Goal: Task Accomplishment & Management: Complete application form

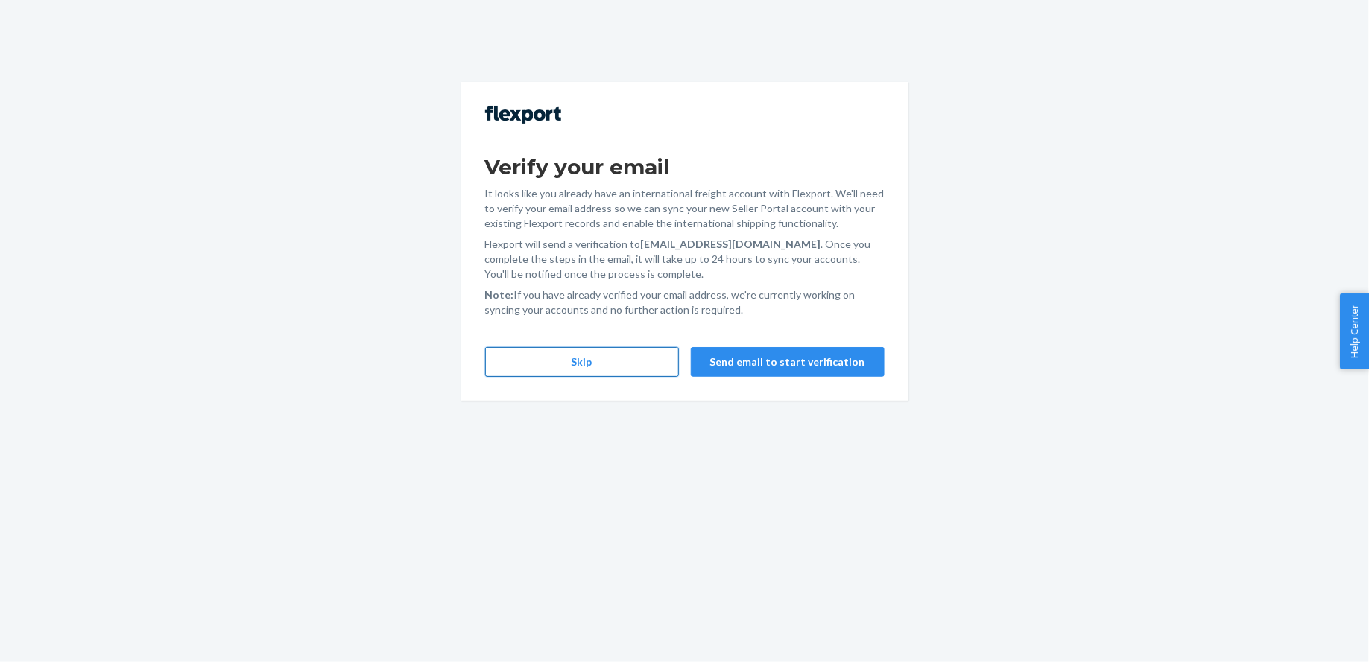
click at [528, 370] on button "Skip" at bounding box center [582, 362] width 194 height 30
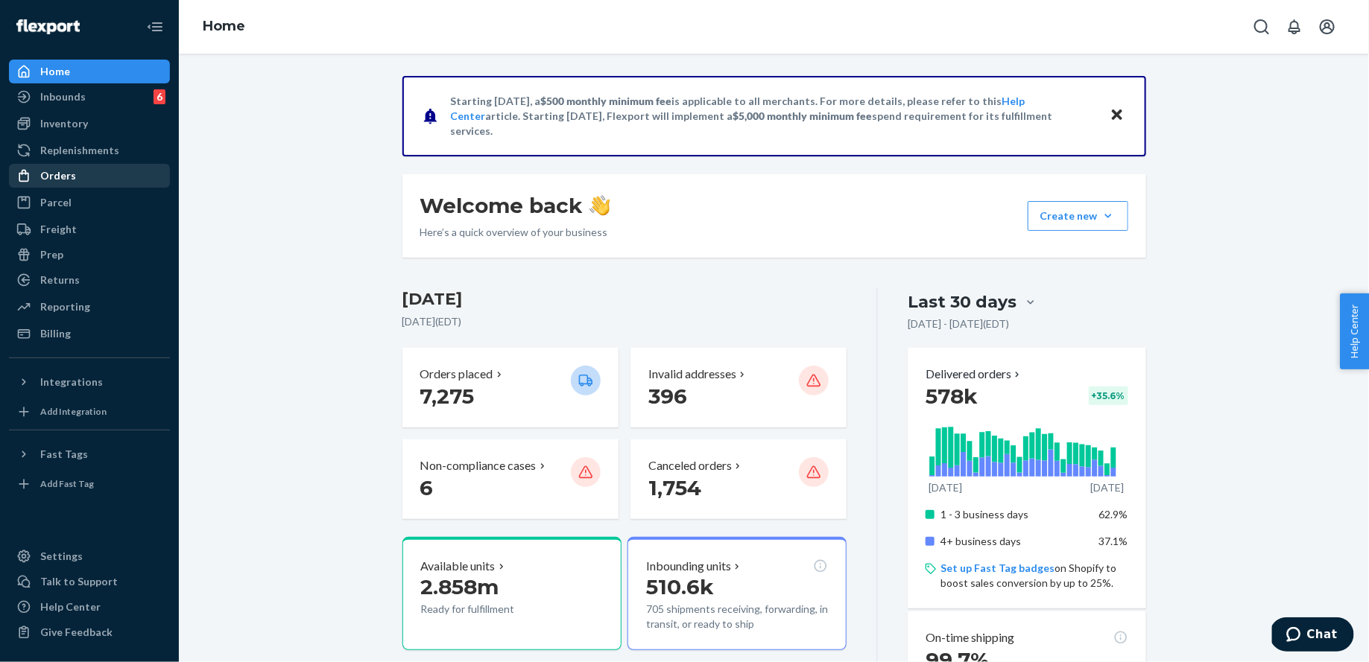
click at [73, 184] on div "Orders" at bounding box center [89, 175] width 158 height 21
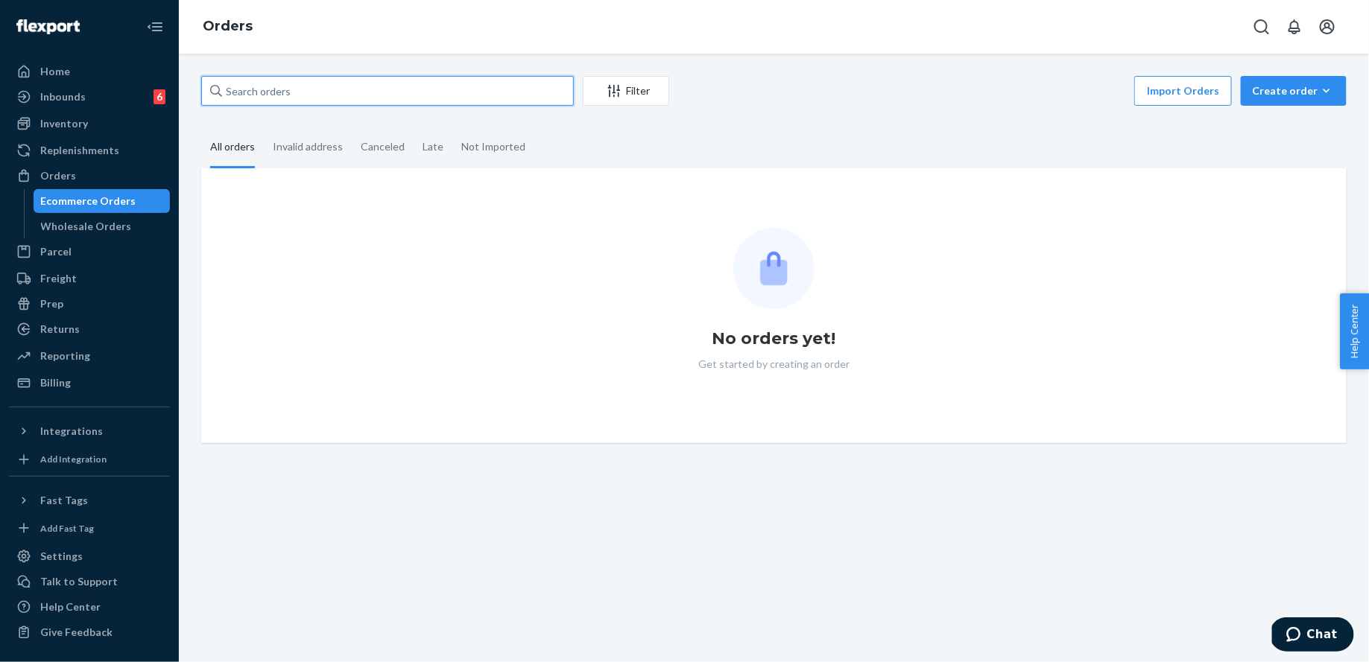
click at [323, 93] on input "text" at bounding box center [387, 91] width 373 height 30
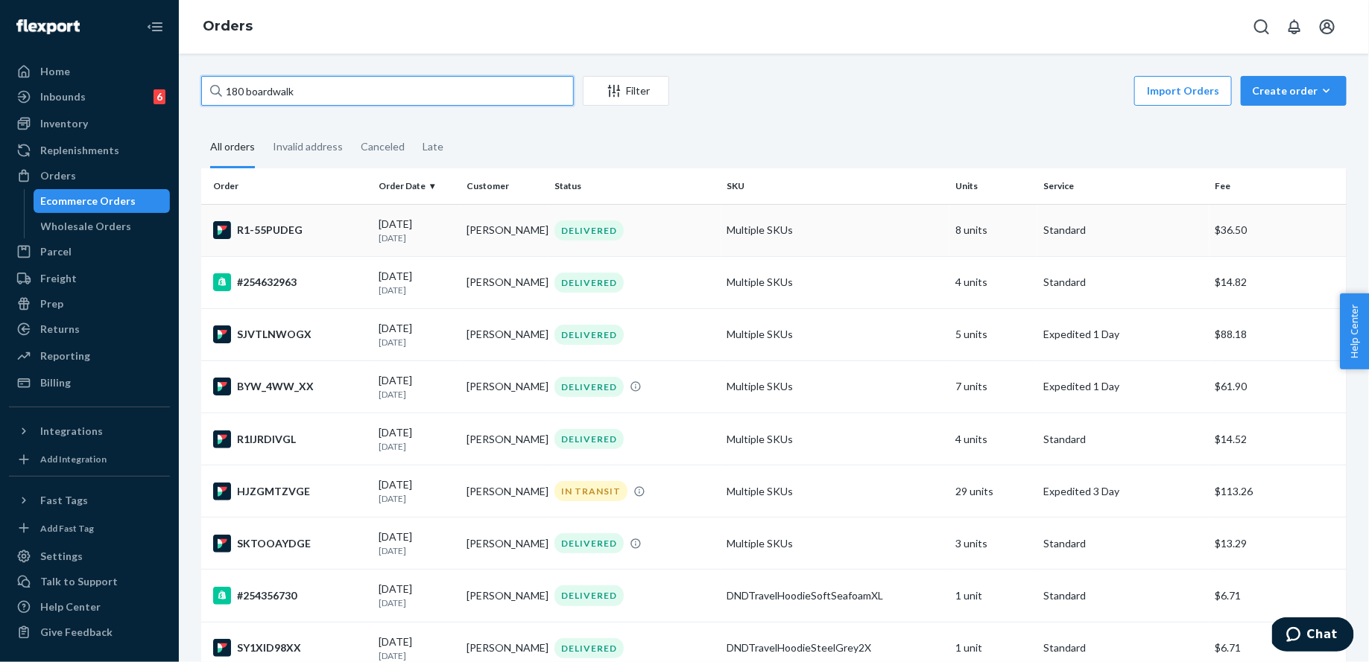
type input "180 boardwalk"
click at [753, 215] on td "Multiple SKUs" at bounding box center [835, 230] width 229 height 52
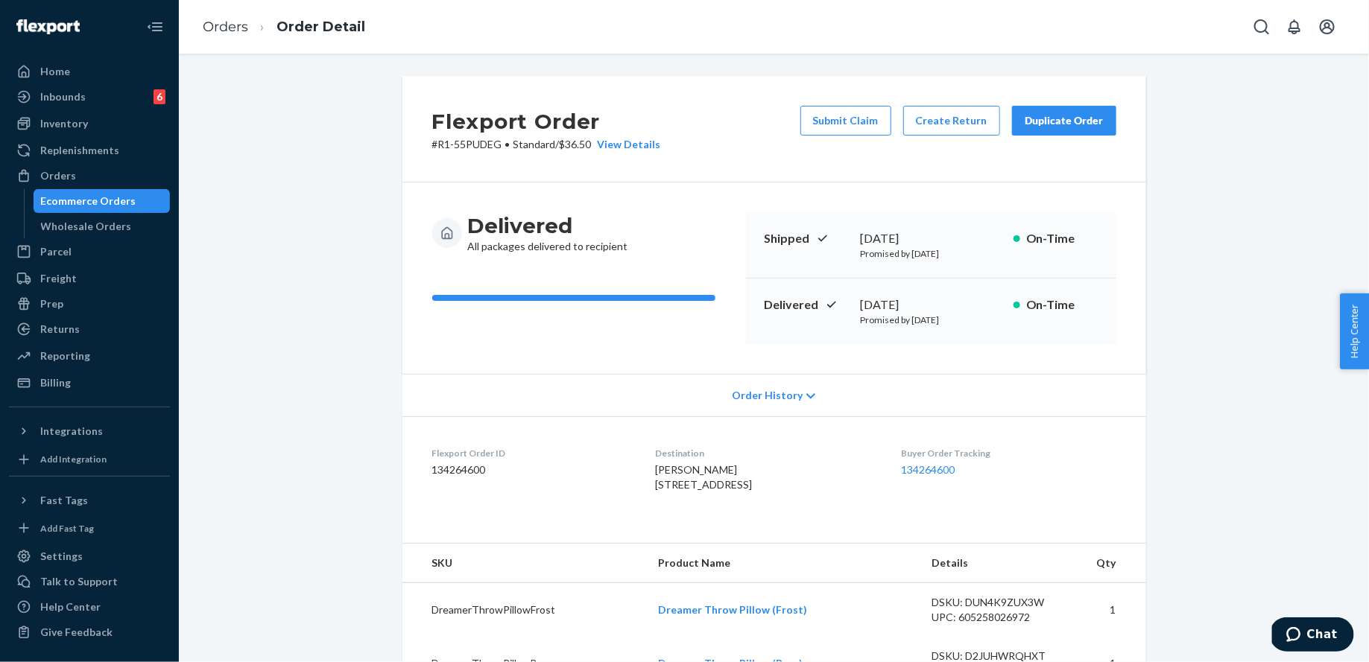
click at [1048, 134] on button "Duplicate Order" at bounding box center [1064, 121] width 104 height 30
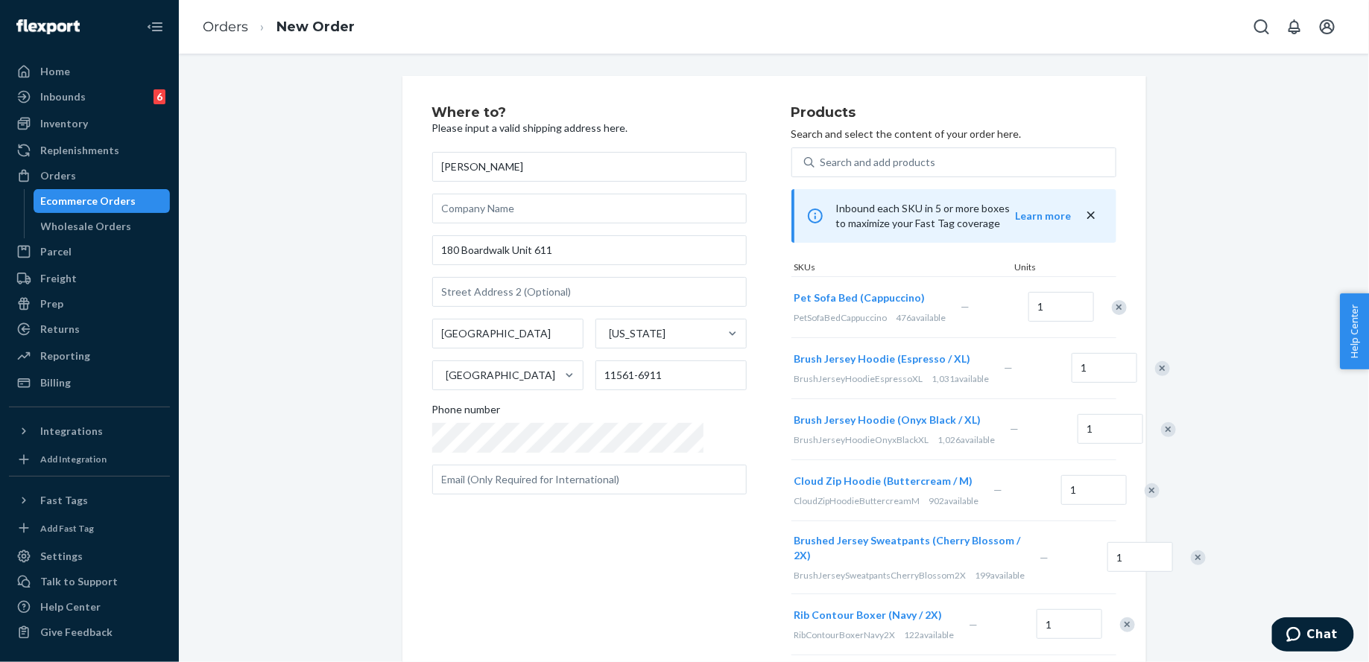
click at [1112, 305] on div "Remove Item" at bounding box center [1119, 307] width 15 height 15
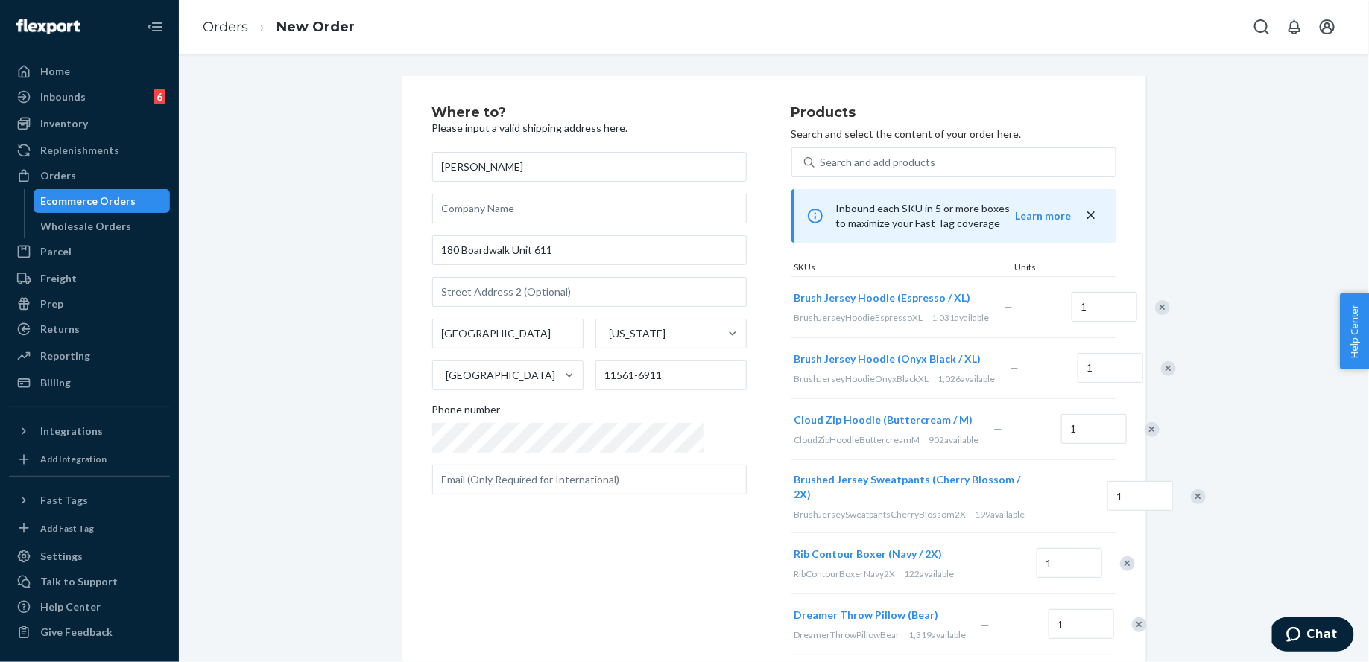
click at [1155, 306] on div "Remove Item" at bounding box center [1162, 307] width 15 height 15
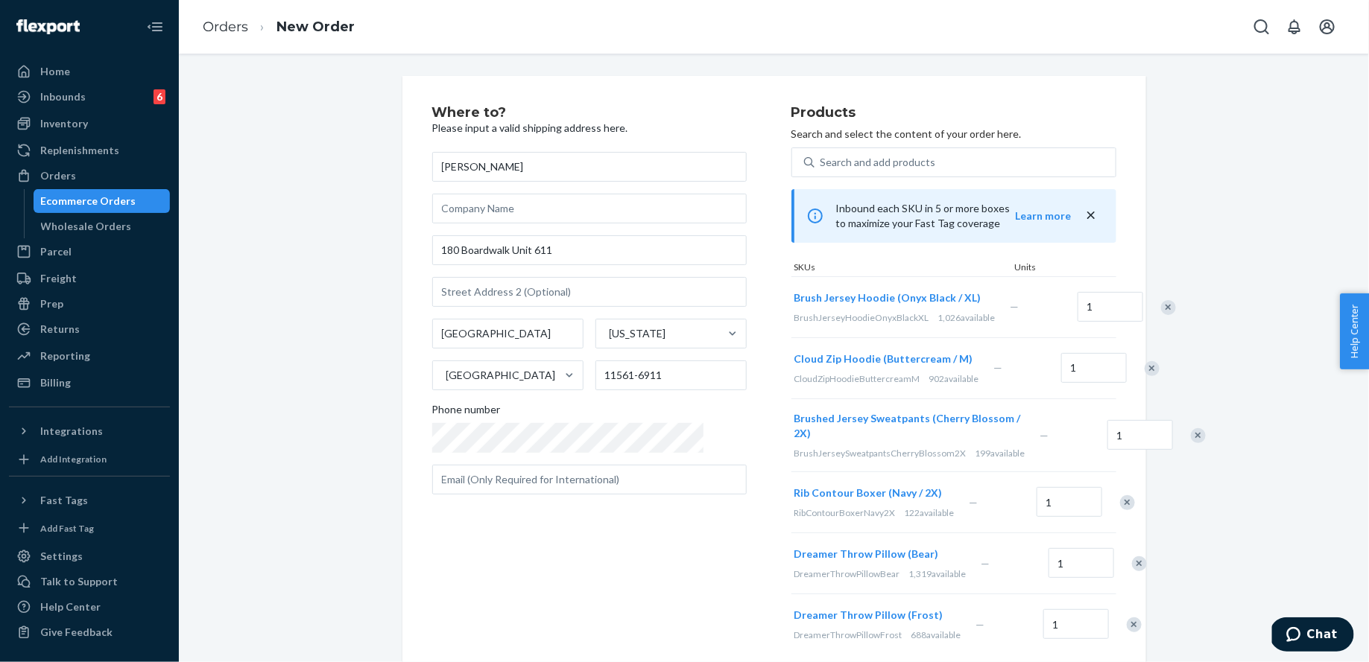
click at [1142, 306] on div at bounding box center [1160, 307] width 37 height 39
click at [1161, 306] on div "Remove Item" at bounding box center [1168, 307] width 15 height 15
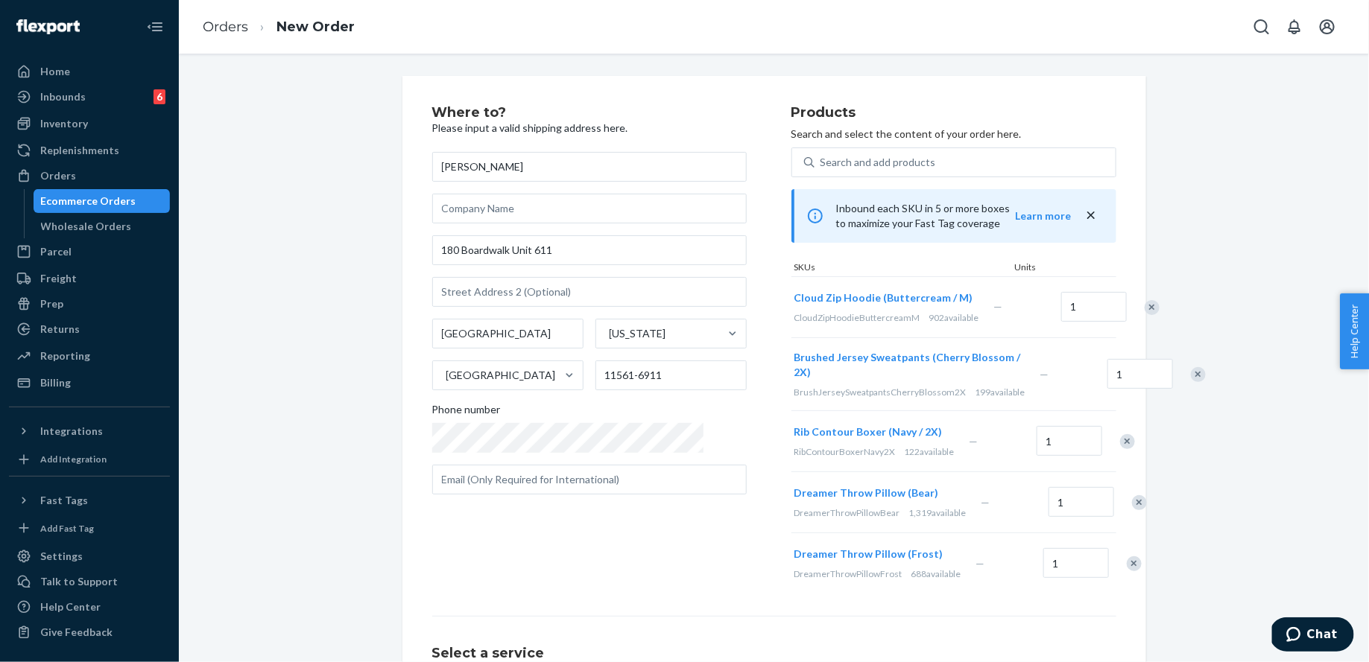
click at [1145, 306] on div "Remove Item" at bounding box center [1152, 307] width 15 height 15
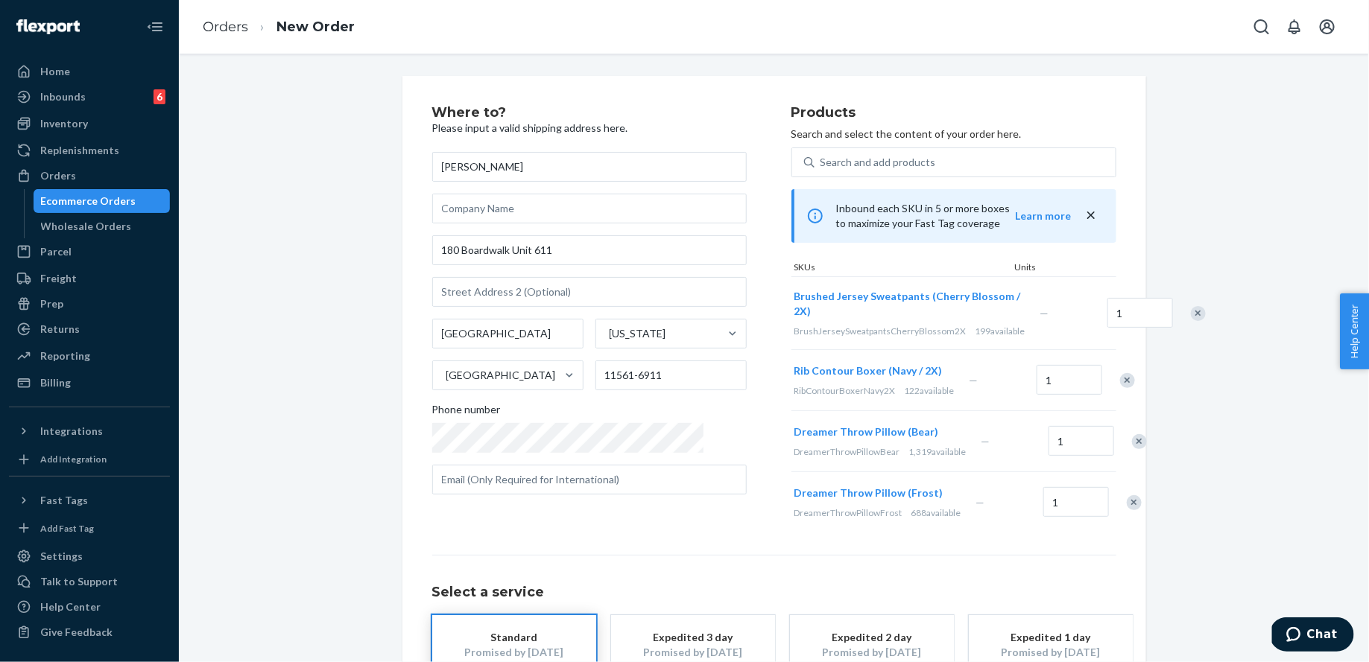
click at [1171, 306] on div at bounding box center [1189, 313] width 37 height 39
click at [1191, 321] on div "Remove Item" at bounding box center [1198, 313] width 15 height 15
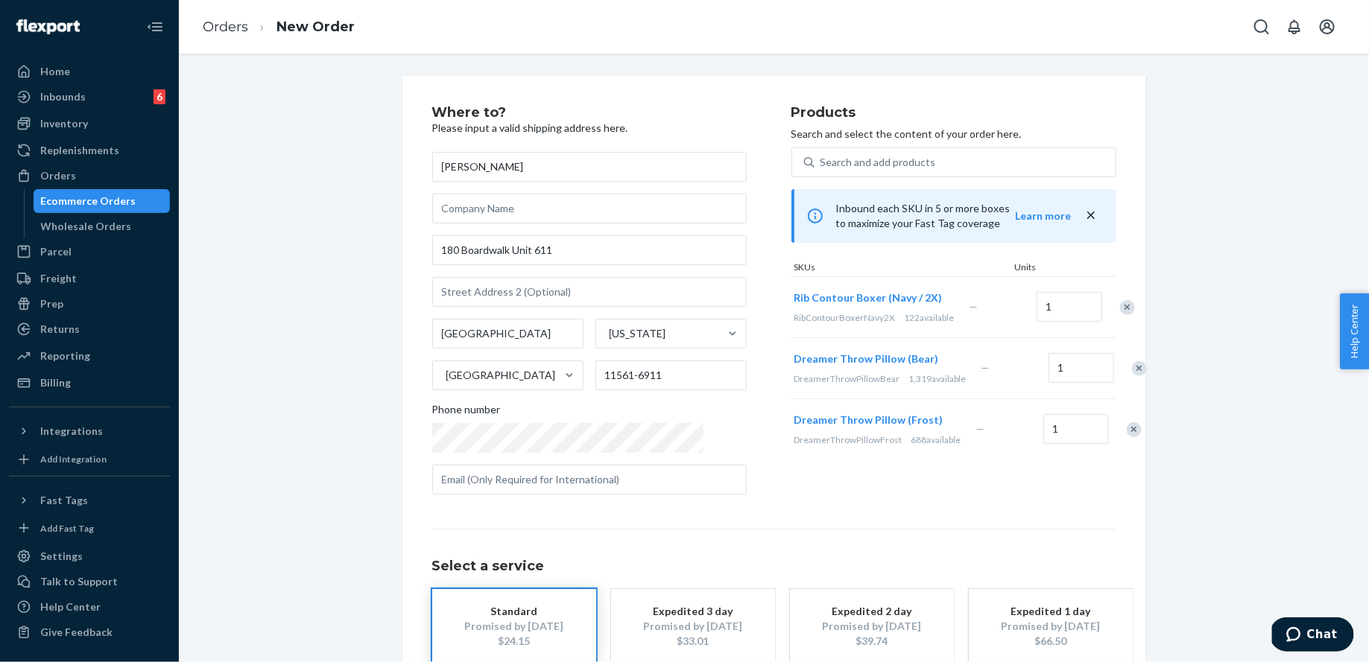
click at [1105, 323] on div at bounding box center [1119, 307] width 37 height 39
click at [1125, 315] on div "Remove Item" at bounding box center [1132, 307] width 15 height 15
click at [1137, 315] on div "Remove Item" at bounding box center [1144, 307] width 15 height 15
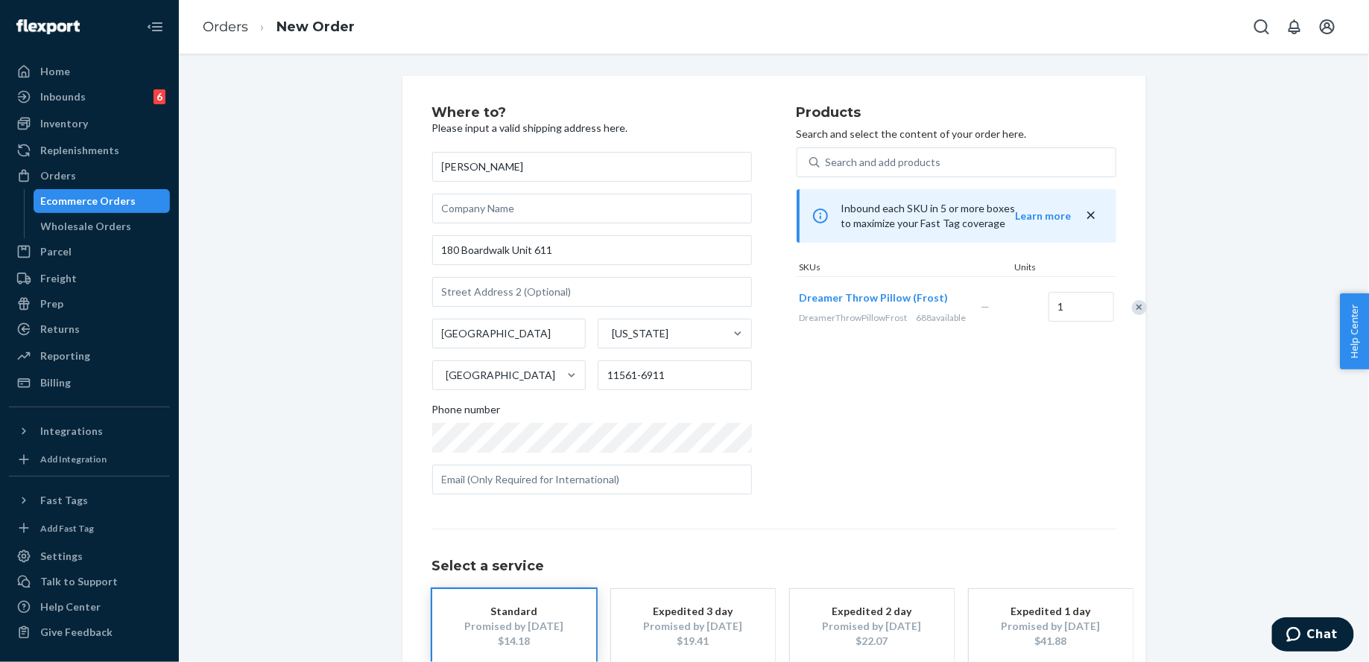
click at [1132, 315] on div "Remove Item" at bounding box center [1139, 307] width 15 height 15
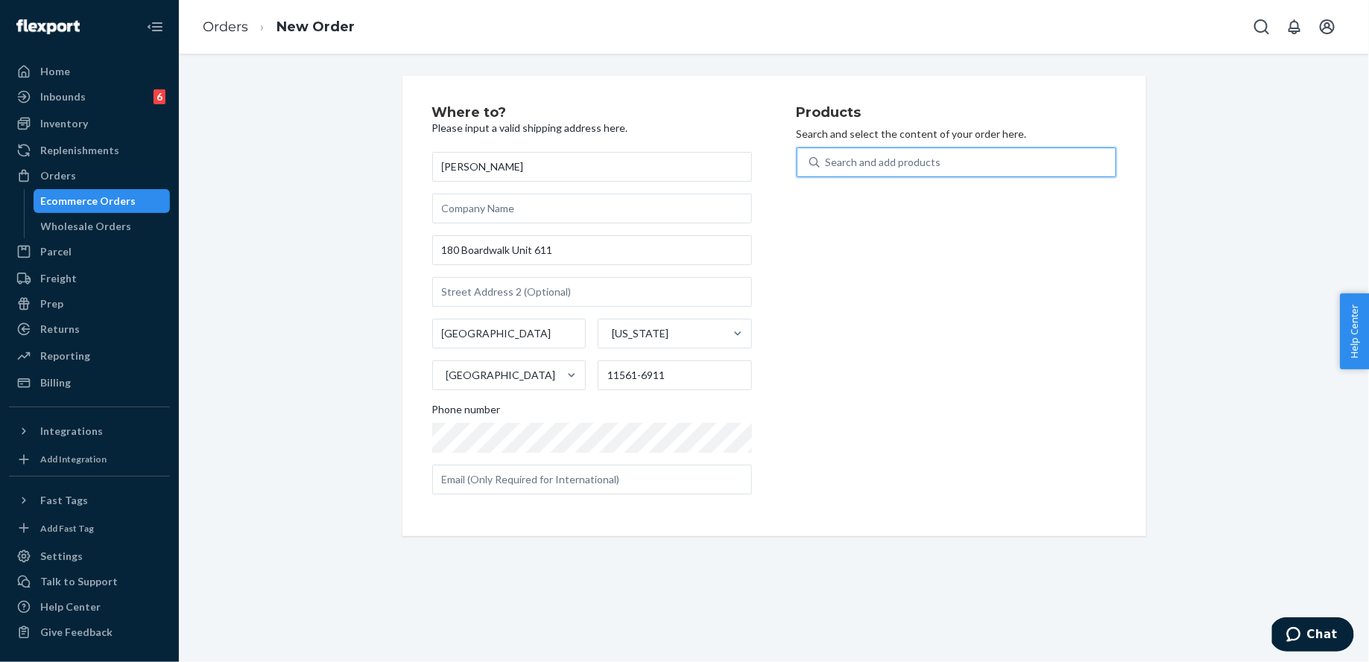
click at [1000, 171] on div "Search and add products" at bounding box center [968, 162] width 296 height 27
click at [827, 170] on input "0 results available. Use Up and Down to choose options, press Enter to select t…" at bounding box center [826, 162] width 1 height 15
type input "d"
type input "sofa"
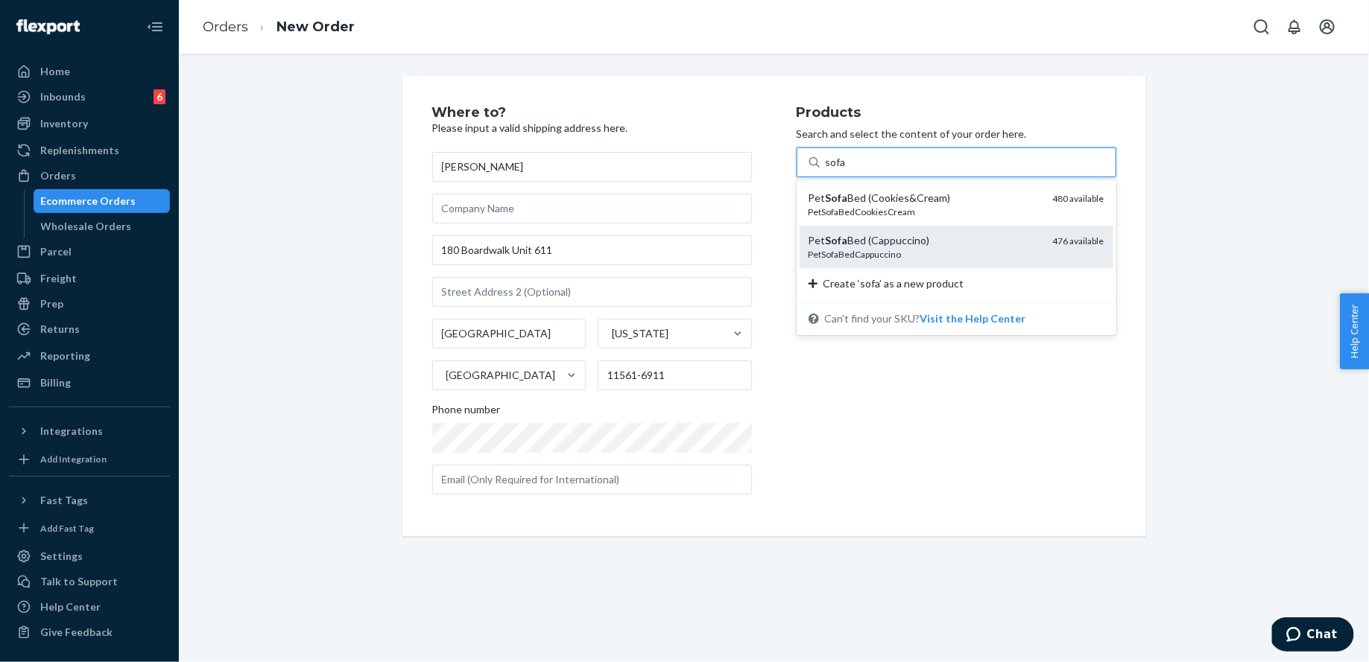
click at [1005, 251] on div "PetSofaBedCappuccino" at bounding box center [925, 254] width 233 height 13
click at [847, 170] on input "sofa" at bounding box center [836, 162] width 21 height 15
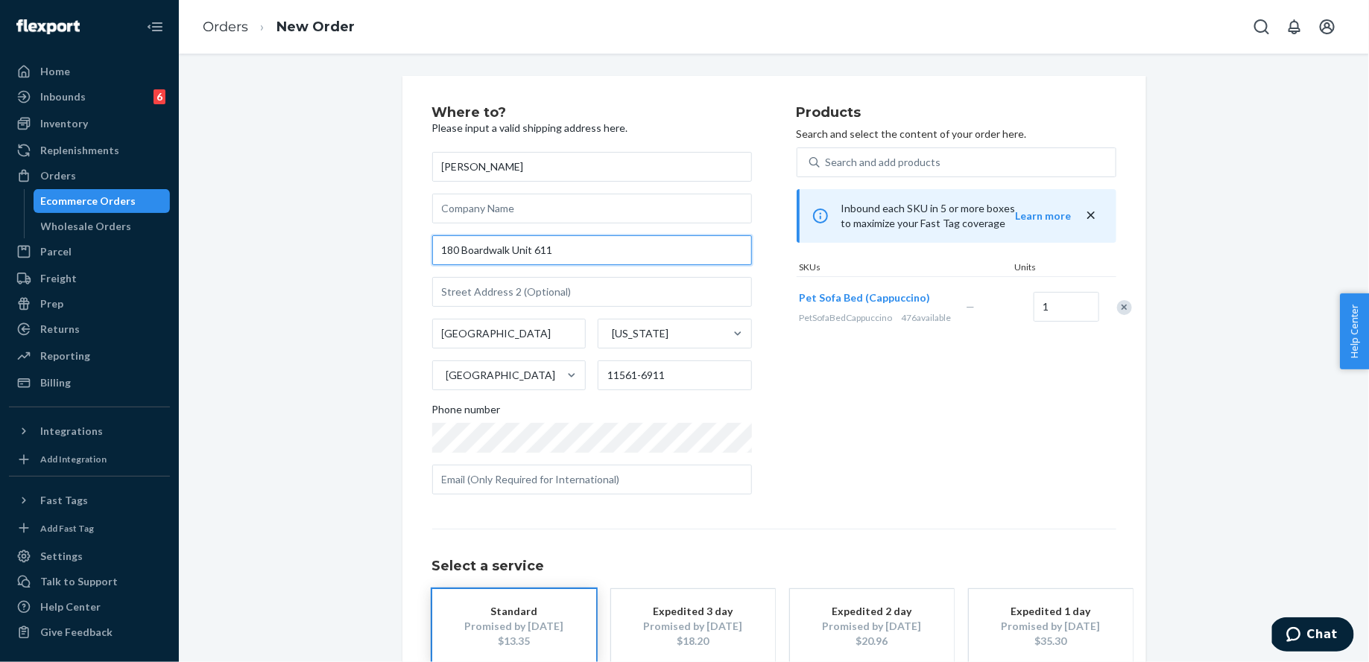
drag, startPoint x: 578, startPoint y: 251, endPoint x: 515, endPoint y: 250, distance: 63.4
click at [515, 250] on input "180 Boardwalk Unit 611" at bounding box center [592, 250] width 320 height 30
type input "180 Boardwalk"
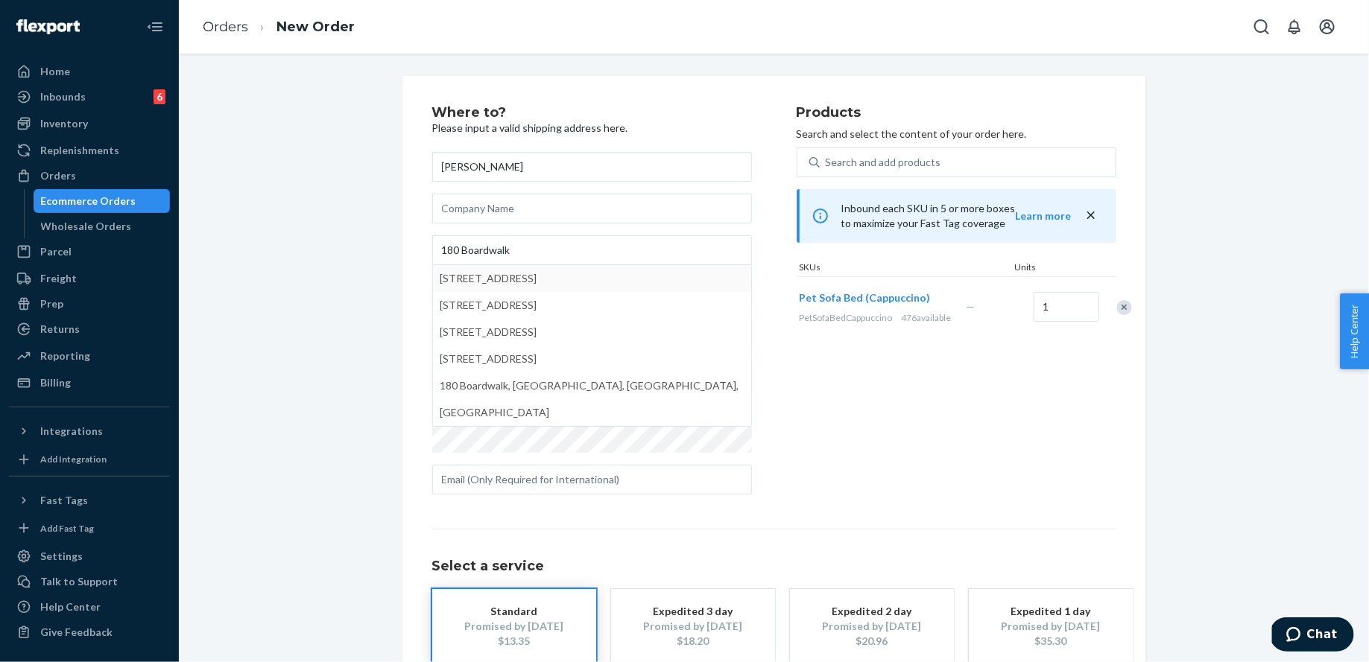
type input "11561"
type input "180 Boardwalk"
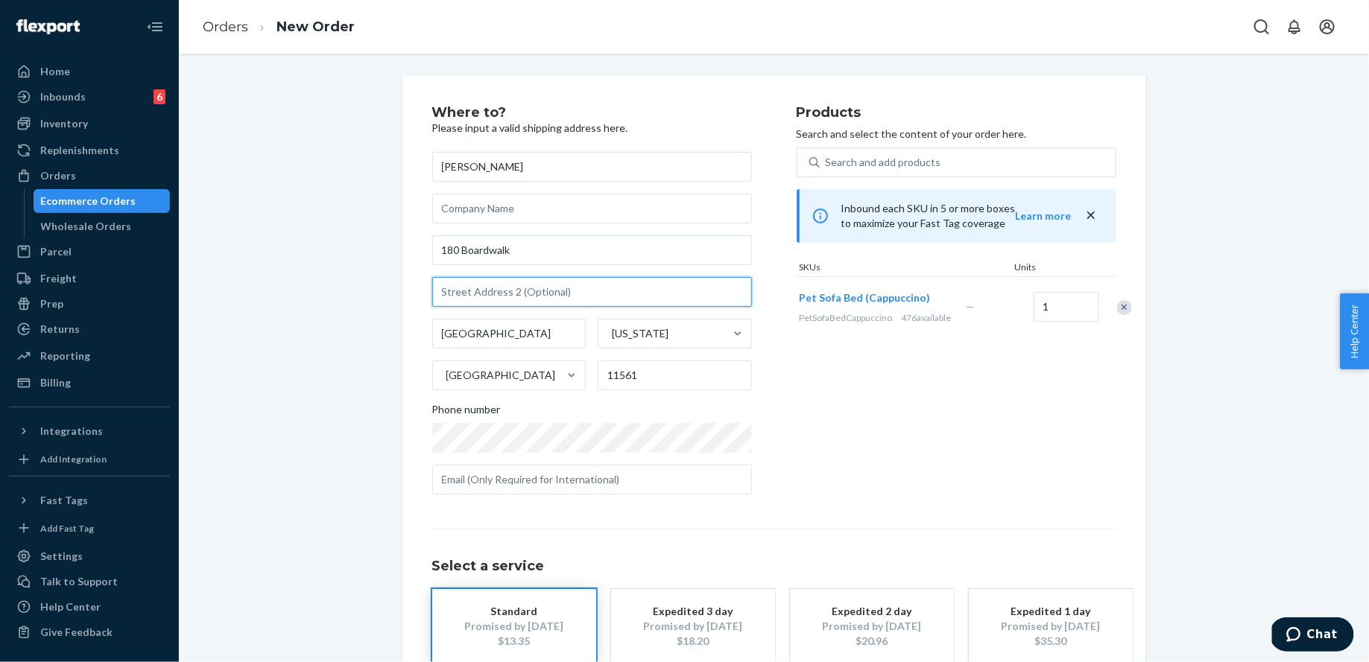
click at [521, 283] on input "text" at bounding box center [592, 292] width 320 height 30
paste input "Unit 611"
click at [924, 447] on div "Products Search and select the content of your order here. Search and add produ…" at bounding box center [957, 306] width 320 height 401
click at [465, 293] on input "Unit 611" at bounding box center [592, 292] width 320 height 30
type input "611"
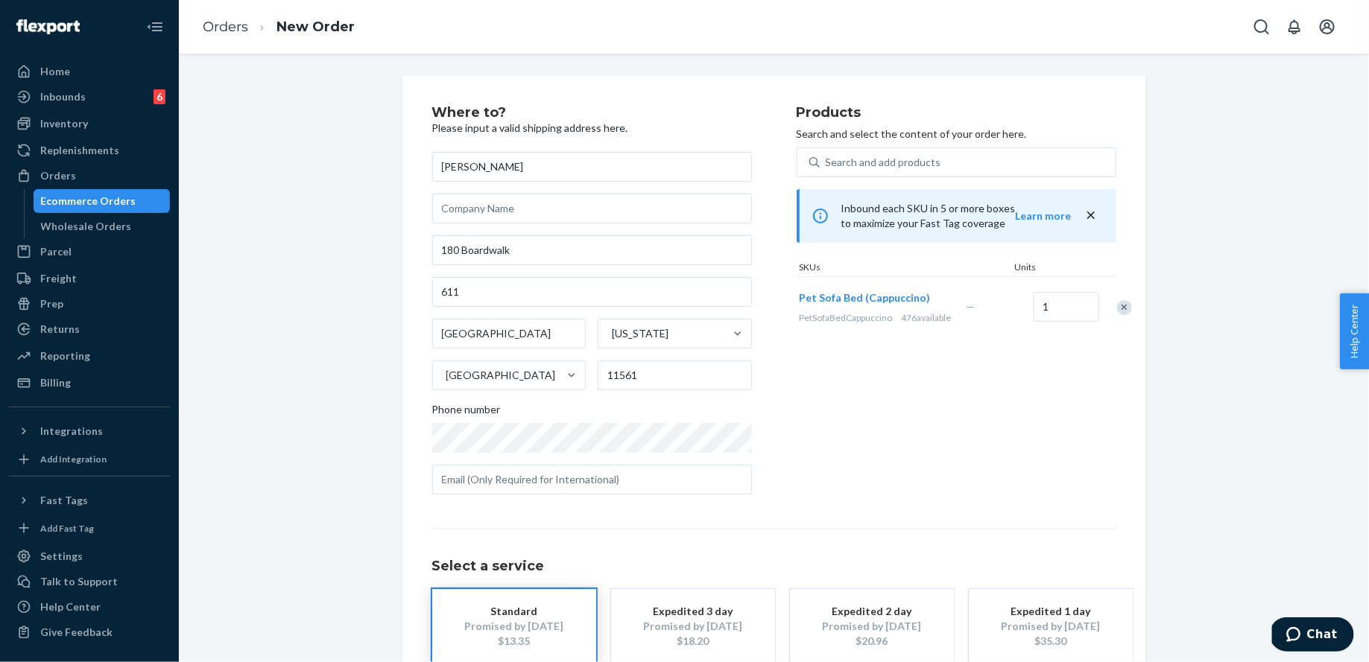
click at [948, 449] on div "Products Search and select the content of your order here. Search and add produ…" at bounding box center [957, 306] width 320 height 401
click at [874, 185] on div "Search and add products Inbound each SKU in 5 or more boxes to maximize your Fa…" at bounding box center [957, 243] width 320 height 190
click at [874, 168] on div "Search and add products" at bounding box center [884, 162] width 116 height 15
click at [827, 168] on input "Search and add products" at bounding box center [826, 162] width 1 height 15
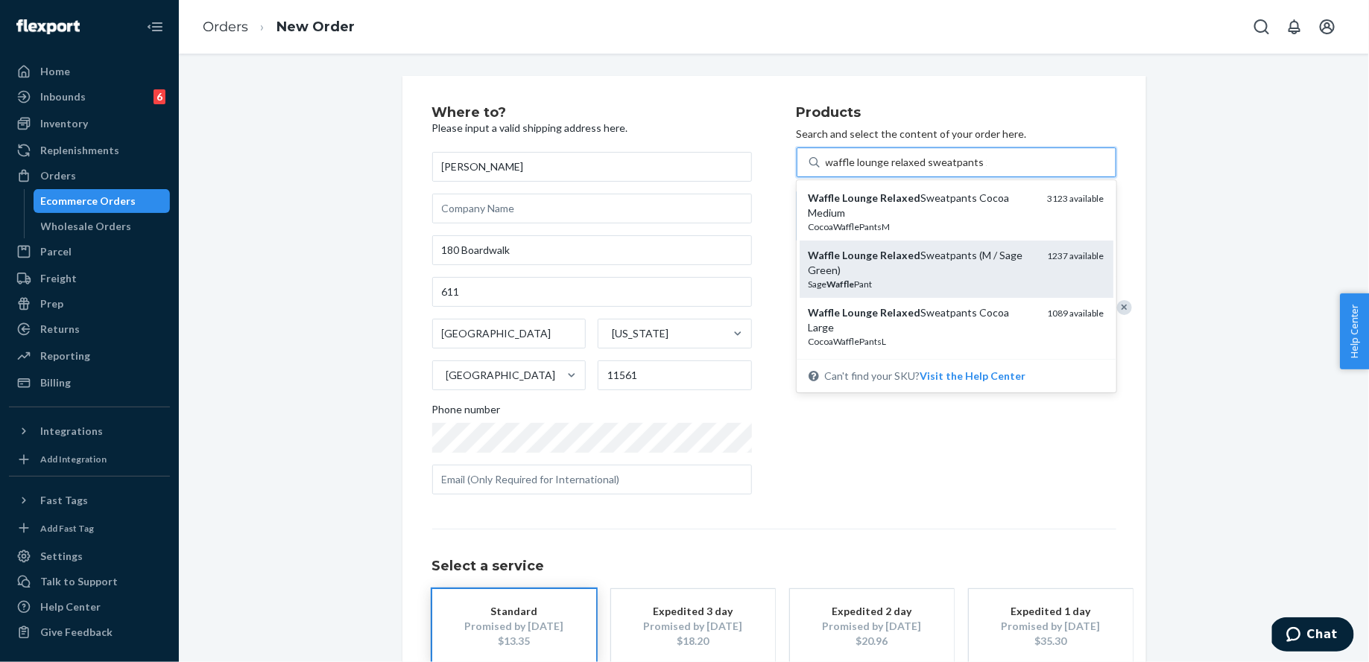
type input "waffle lounge relaxed sweatpants 2x"
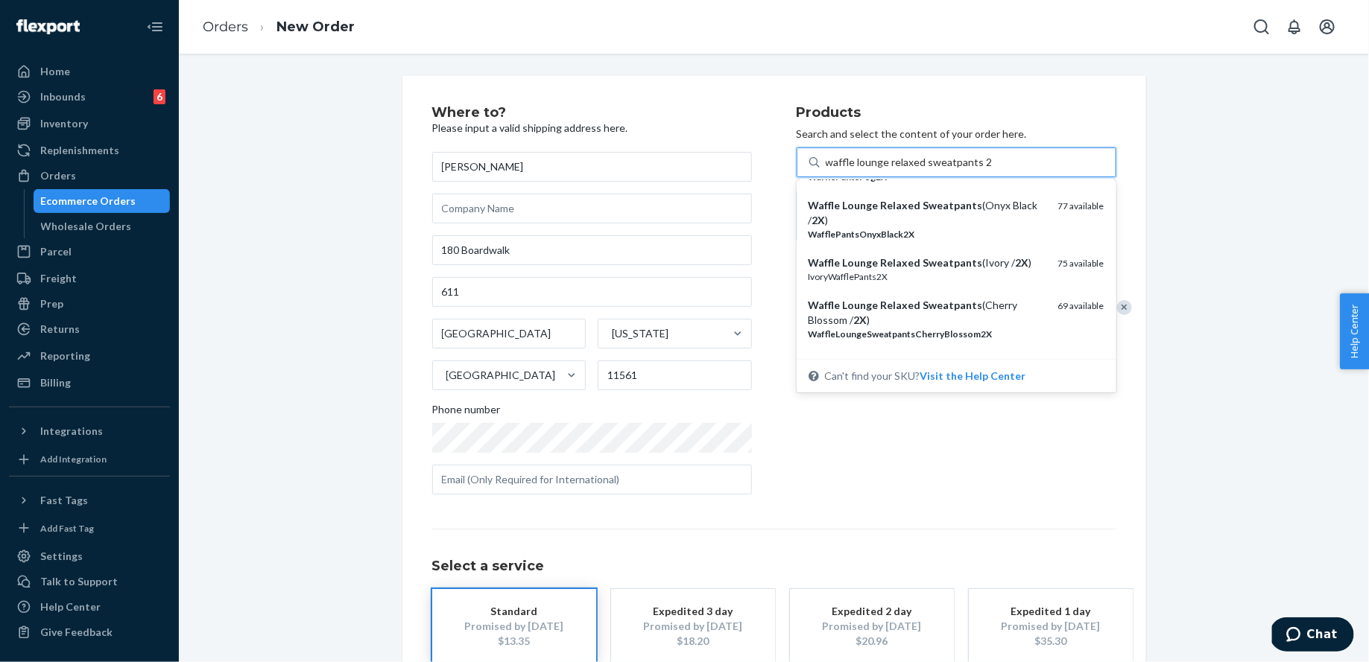
scroll to position [471, 0]
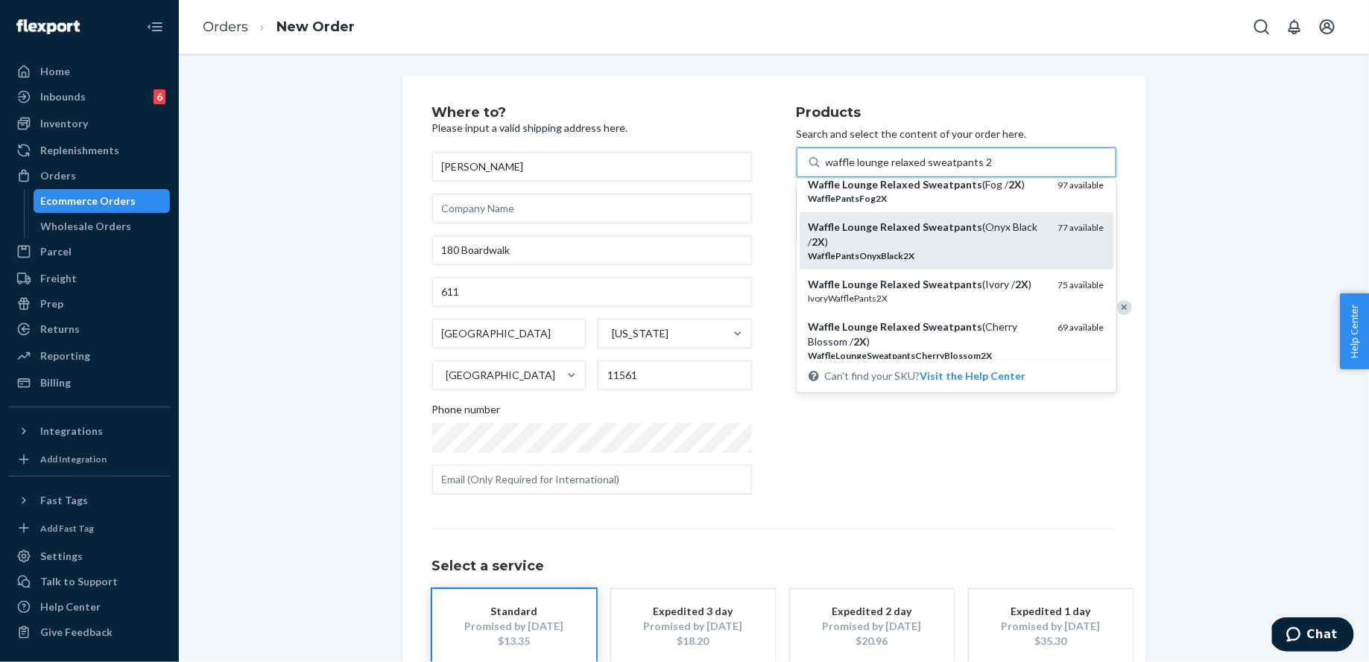
click at [1065, 237] on div "77 available" at bounding box center [1081, 241] width 46 height 42
click at [992, 170] on input "waffle lounge relaxed sweatpants 2x" at bounding box center [909, 162] width 166 height 15
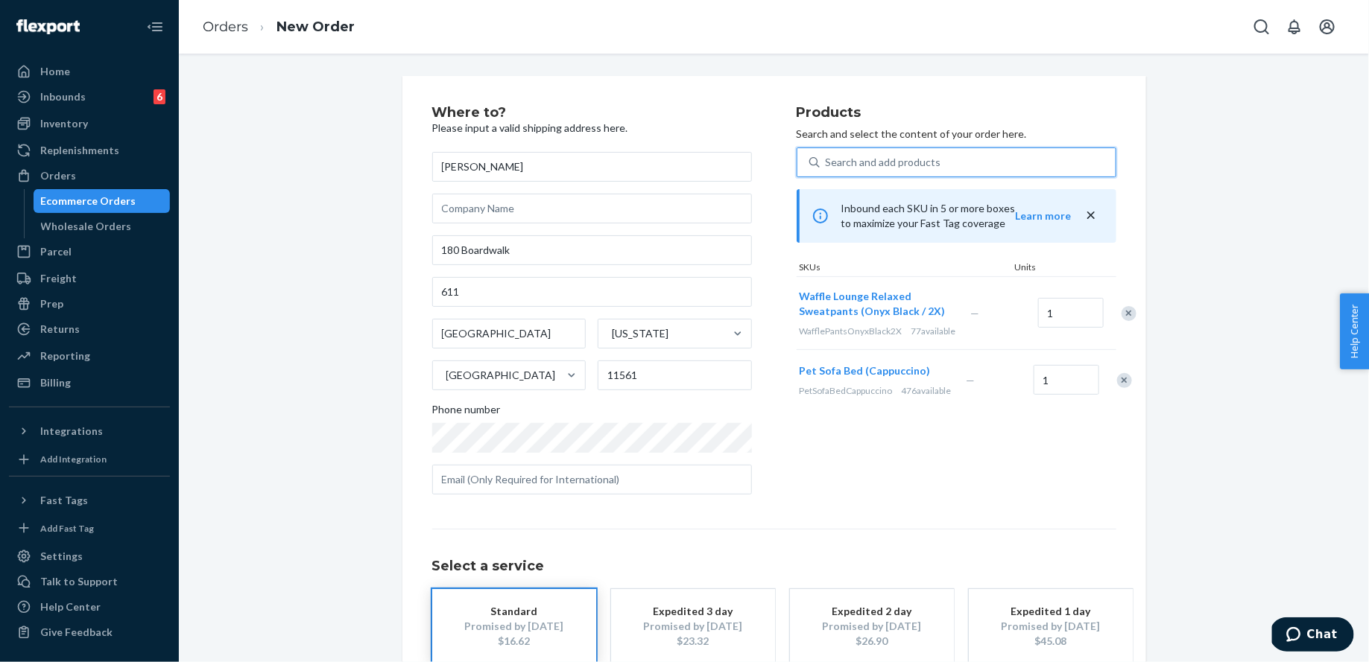
click at [963, 166] on div "Search and add products" at bounding box center [968, 162] width 296 height 27
click at [827, 166] on input "0 results available. Select is focused ,type to refine list, press Down to open…" at bounding box center [826, 162] width 1 height 15
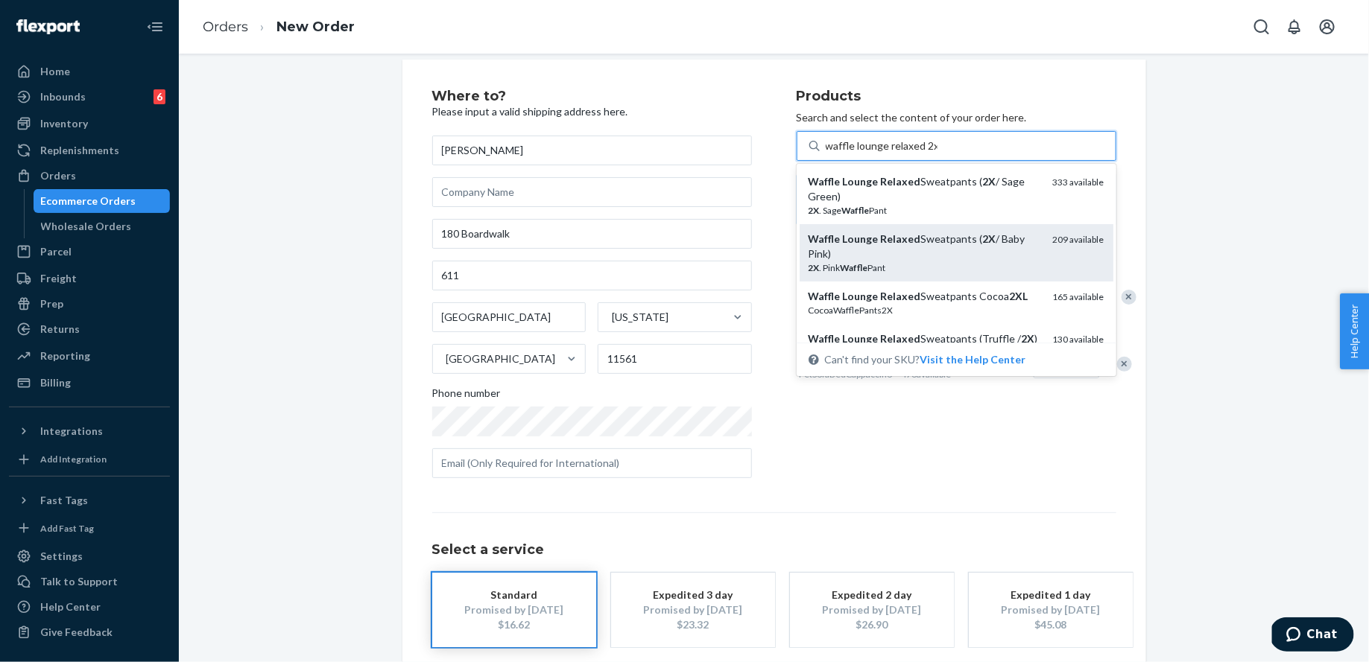
scroll to position [0, 0]
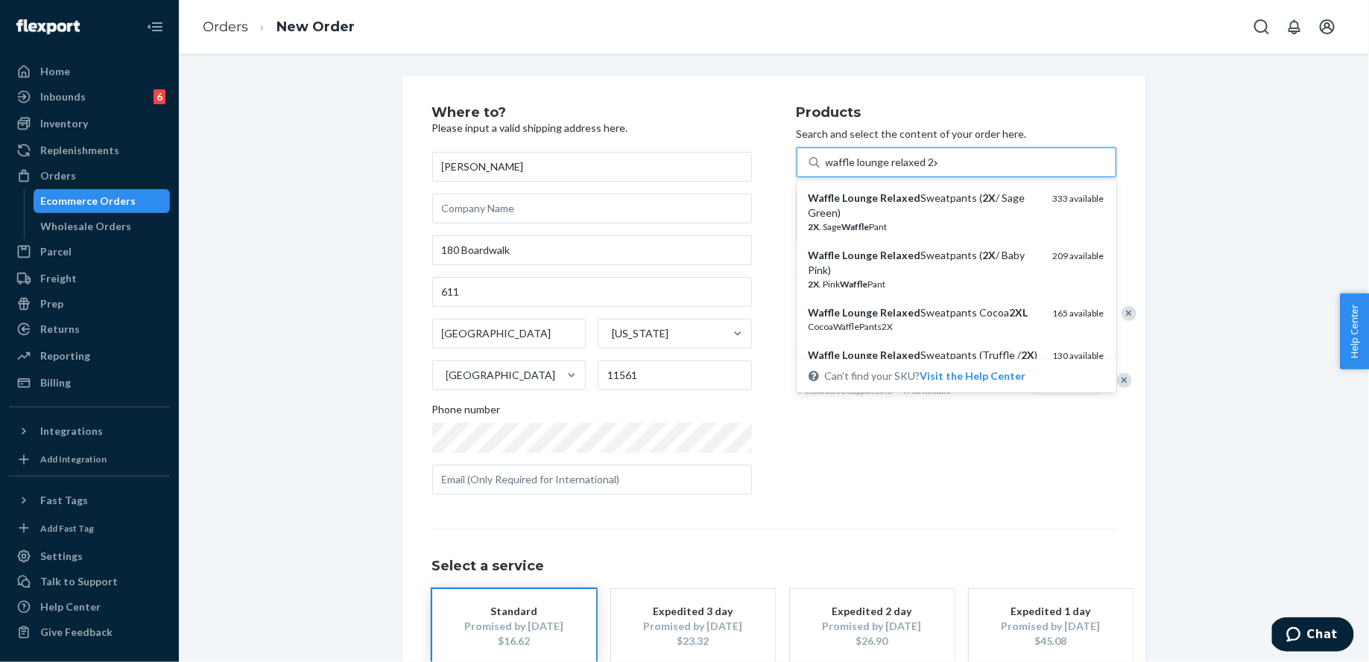
type input "waffle lounge relaxed 2x"
click at [1168, 265] on div "Where to? Please input a valid shipping address here. [PERSON_NAME] 180 Boardwa…" at bounding box center [774, 414] width 1168 height 677
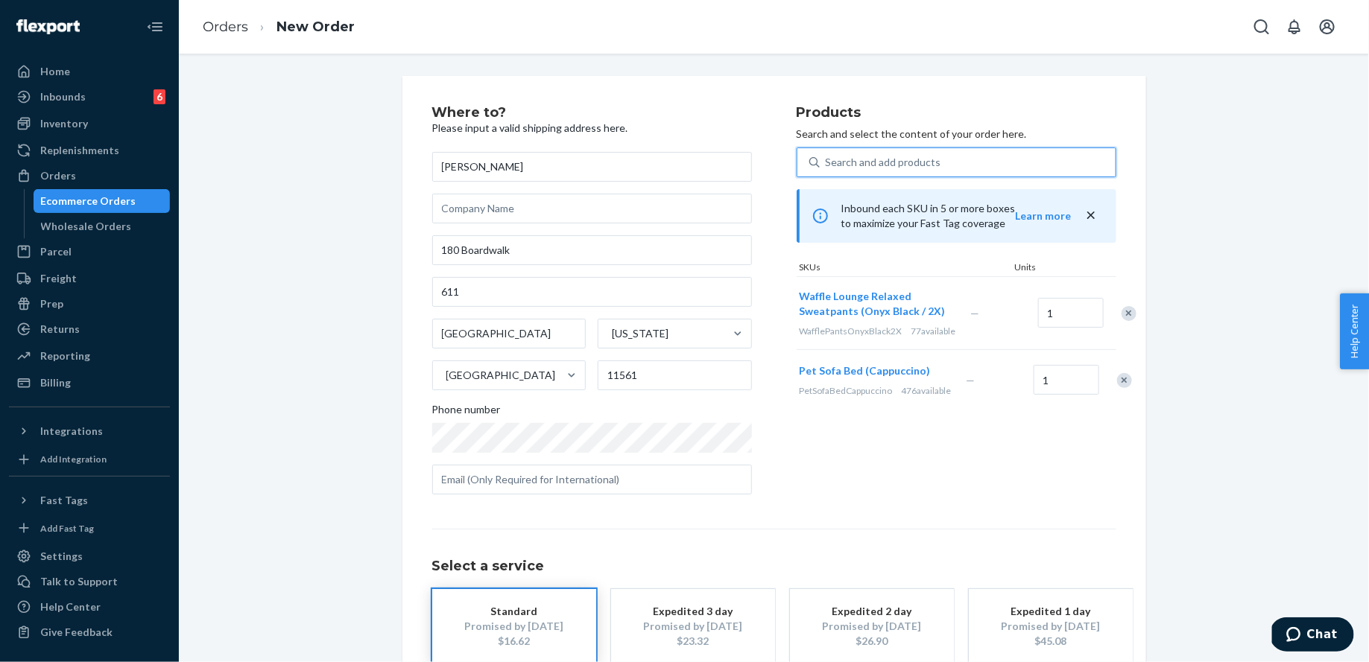
click at [899, 162] on div "Search and add products" at bounding box center [884, 162] width 116 height 15
click at [827, 162] on input "0 results available. Use Up and Down to choose options, press Enter to select t…" at bounding box center [826, 162] width 1 height 15
type input "s"
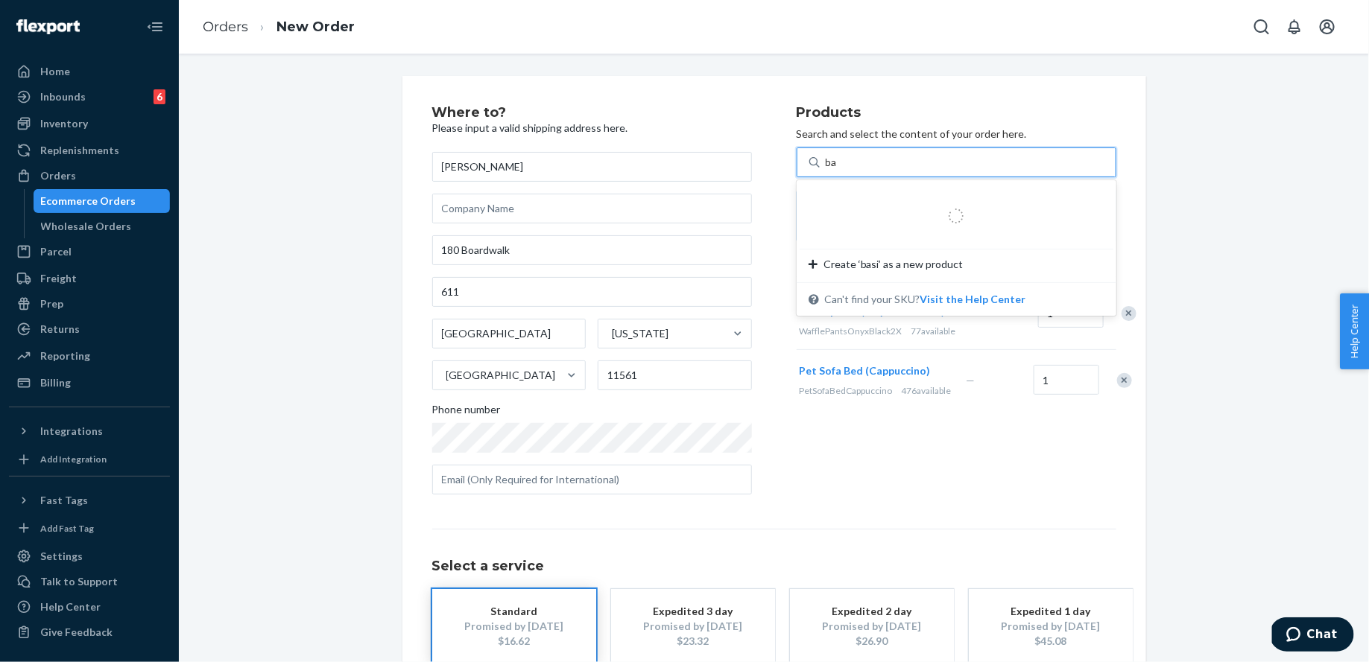
type input "b"
type input "fleece short"
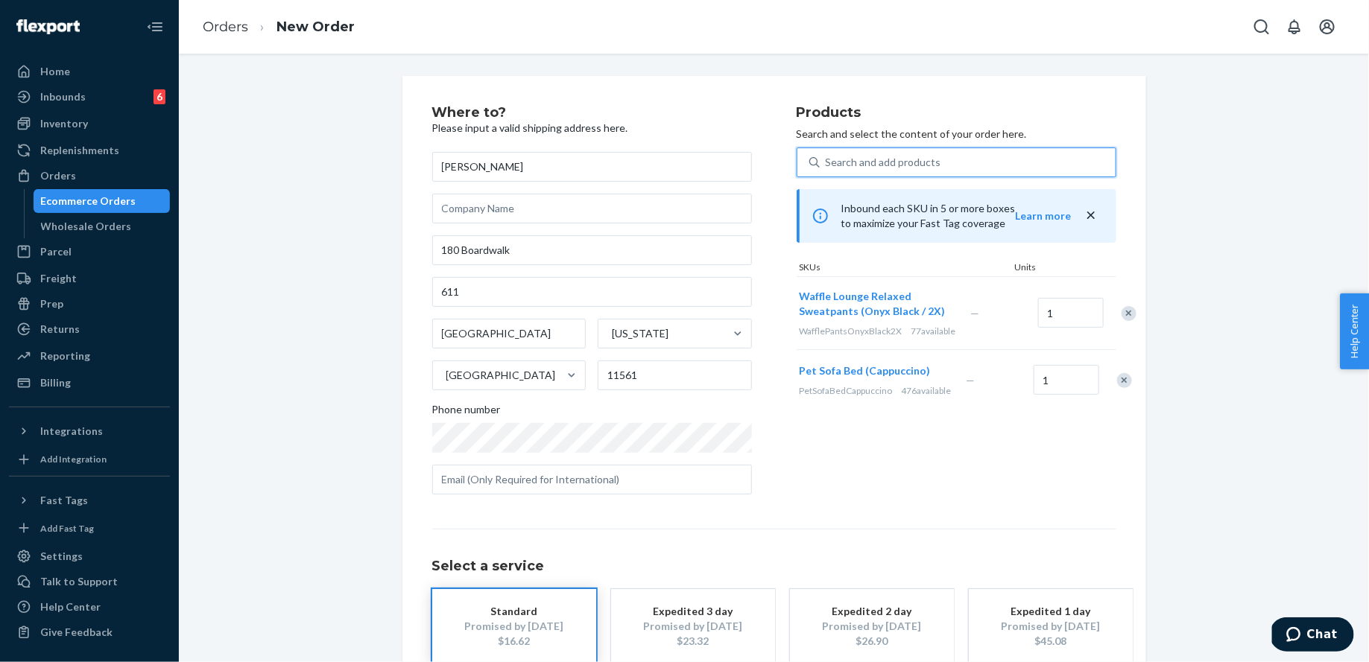
click at [882, 149] on div "Search and add products" at bounding box center [968, 162] width 296 height 27
click at [827, 155] on input "0 results available. Select is focused ,type to refine list, press Down to open…" at bounding box center [826, 162] width 1 height 15
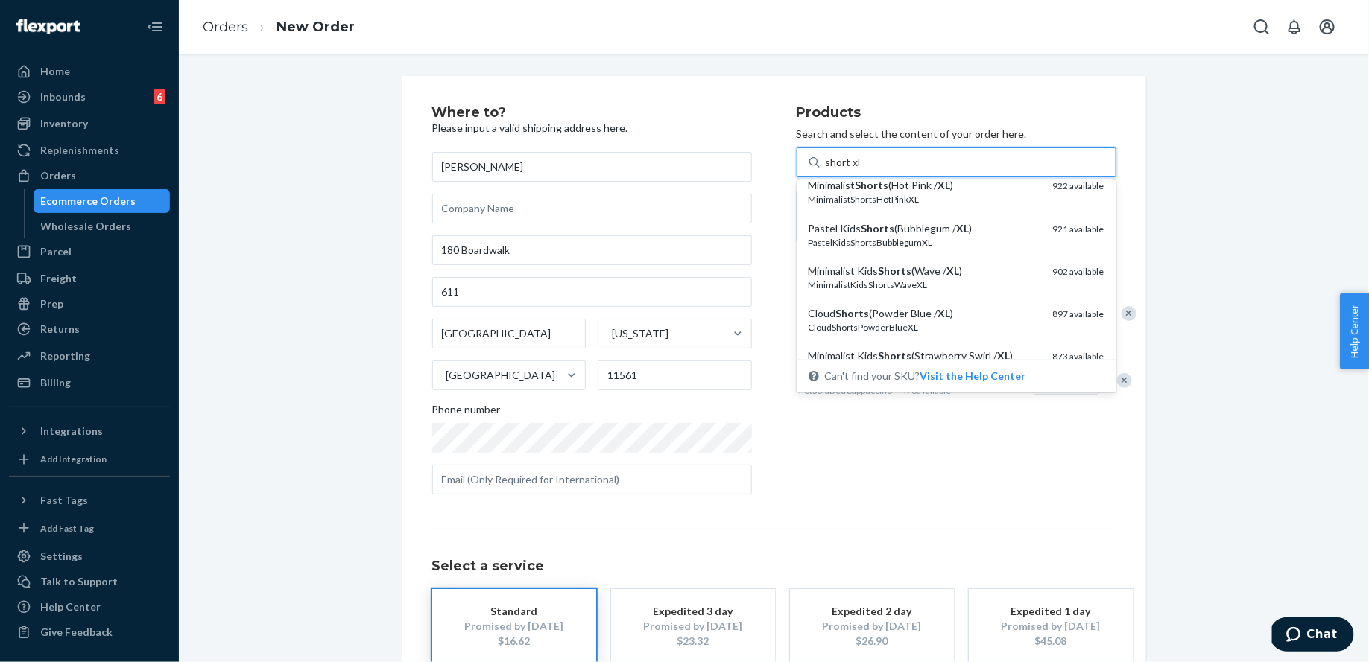
scroll to position [559, 0]
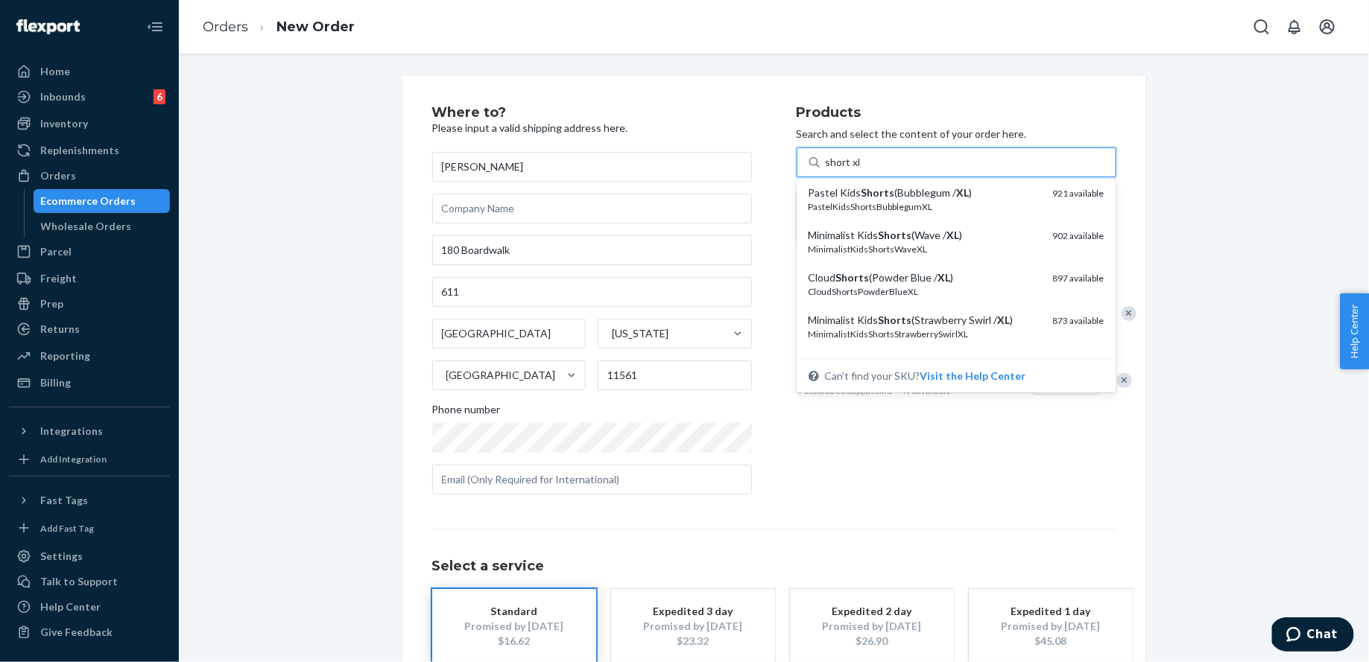
type input "short xl"
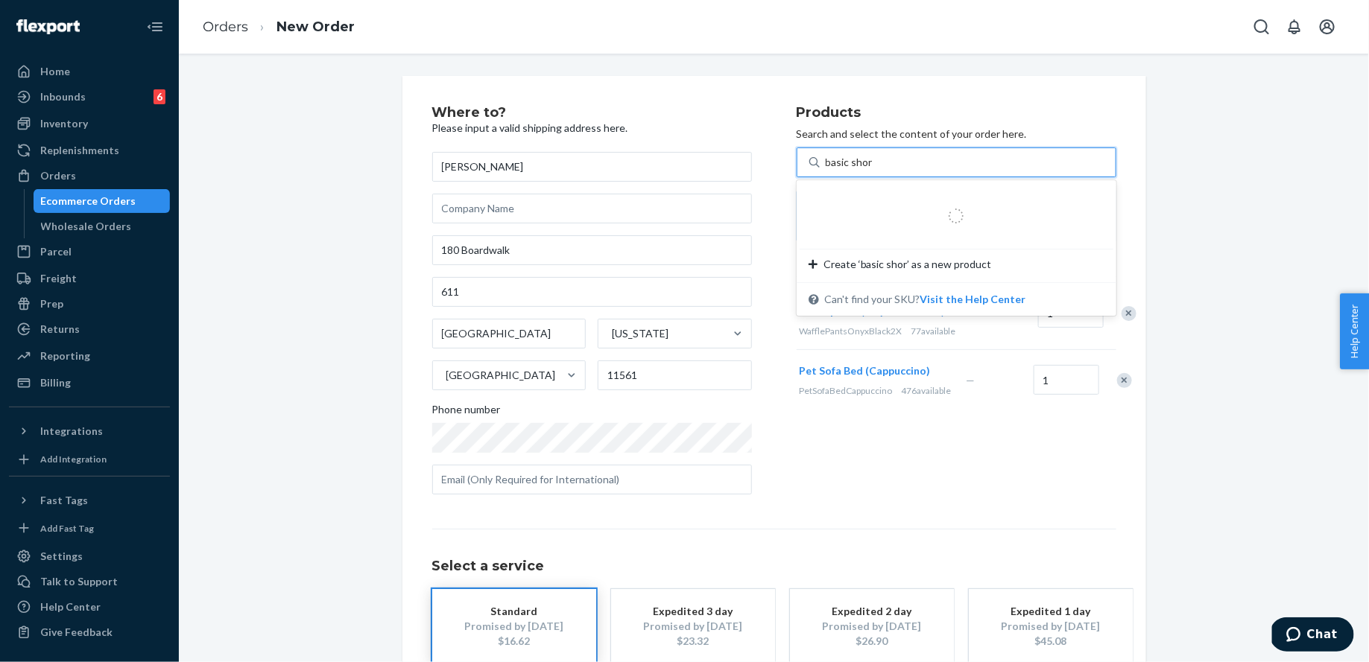
type input "basic short"
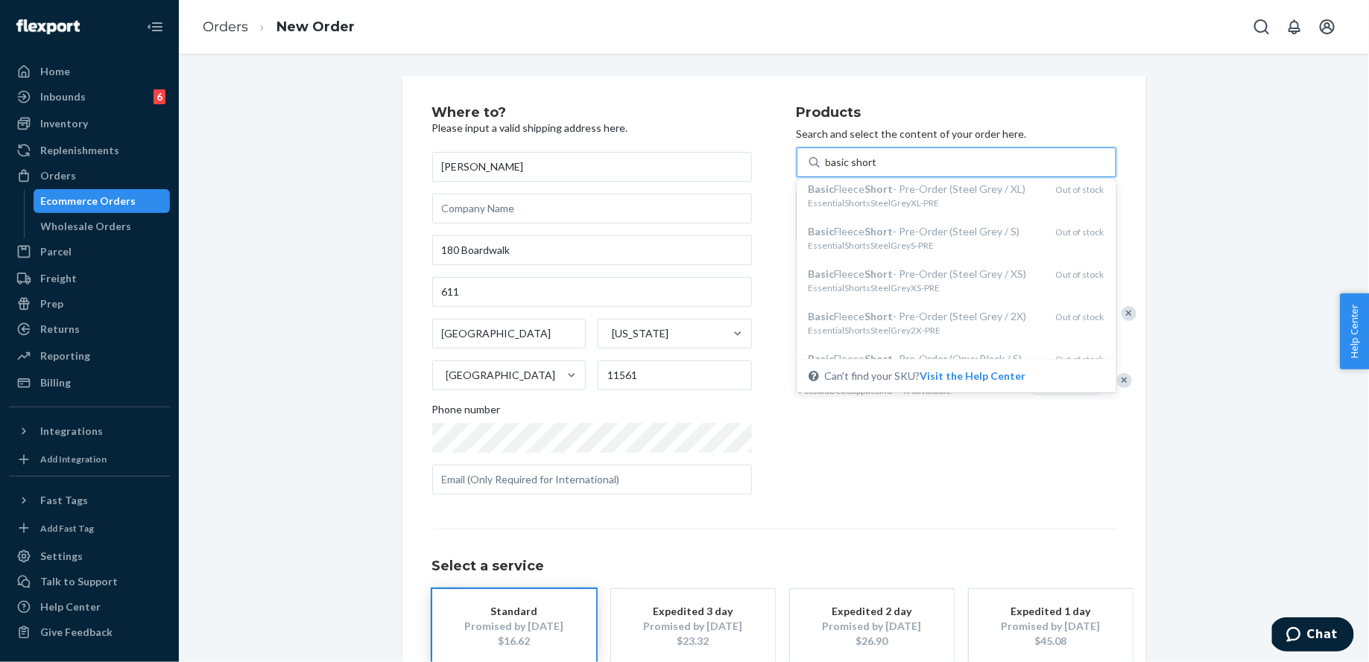
scroll to position [921, 0]
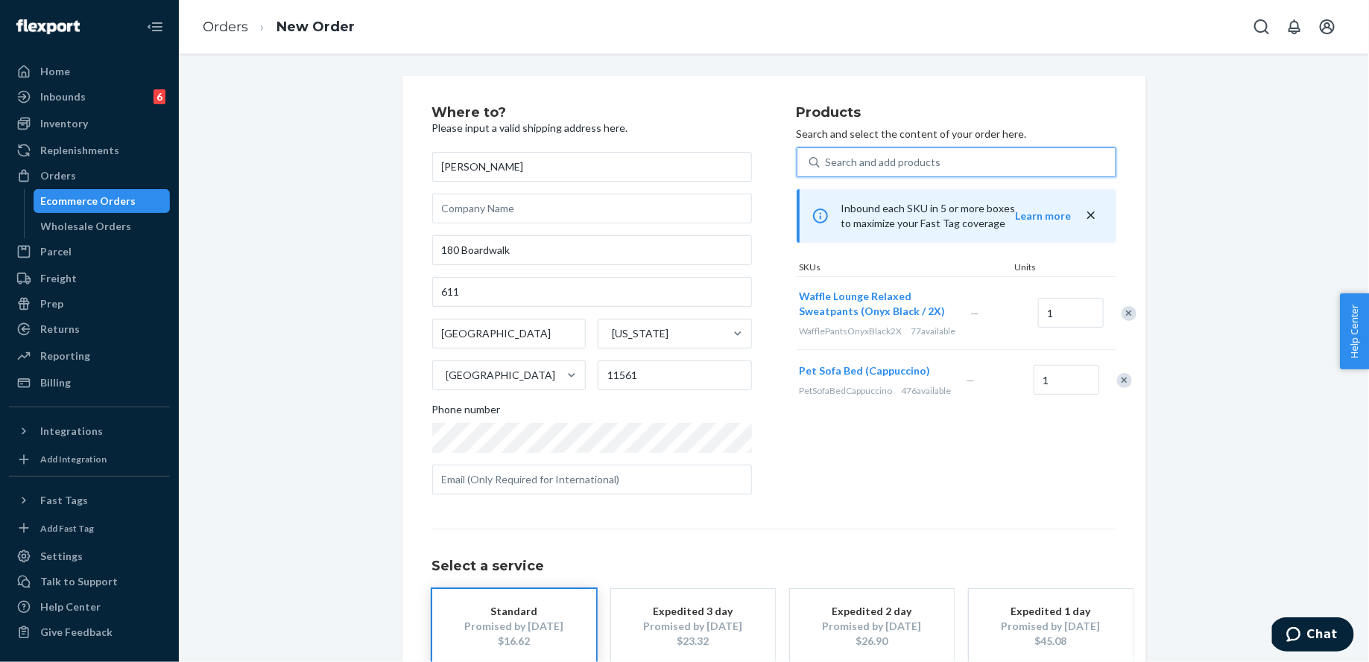
click at [841, 151] on div "Search and add products" at bounding box center [968, 162] width 296 height 27
click at [827, 155] on input "0 results available. Select is focused ,type to refine list, press Down to open…" at bounding box center [826, 162] width 1 height 15
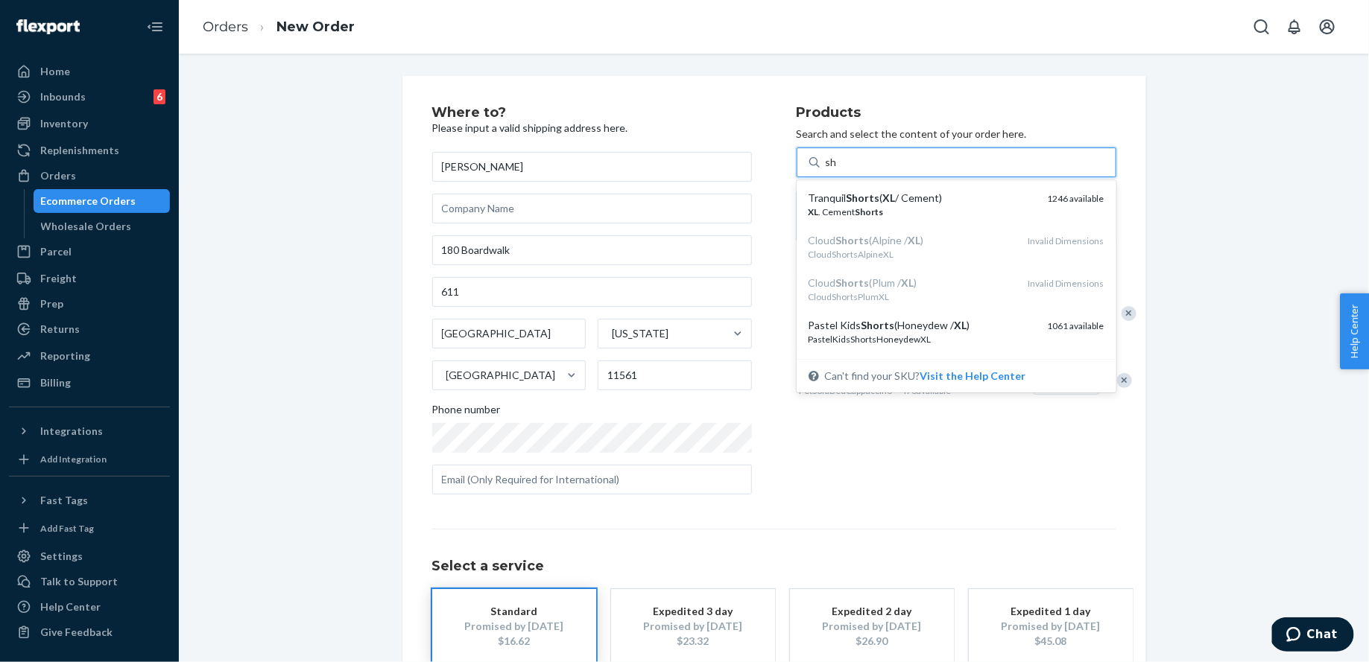
type input "s"
type input "bone short xl"
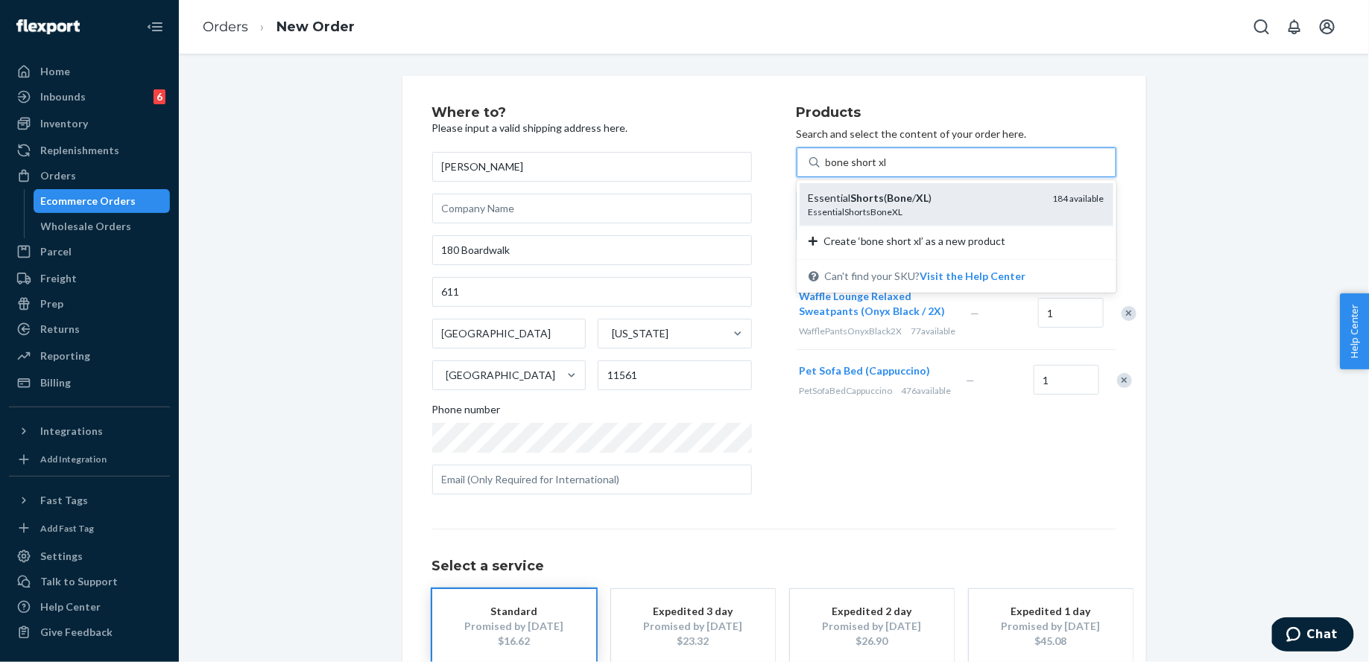
click at [883, 209] on div "EssentialShortsBoneXL" at bounding box center [925, 212] width 233 height 13
click at [883, 170] on input "bone short xl" at bounding box center [856, 162] width 60 height 15
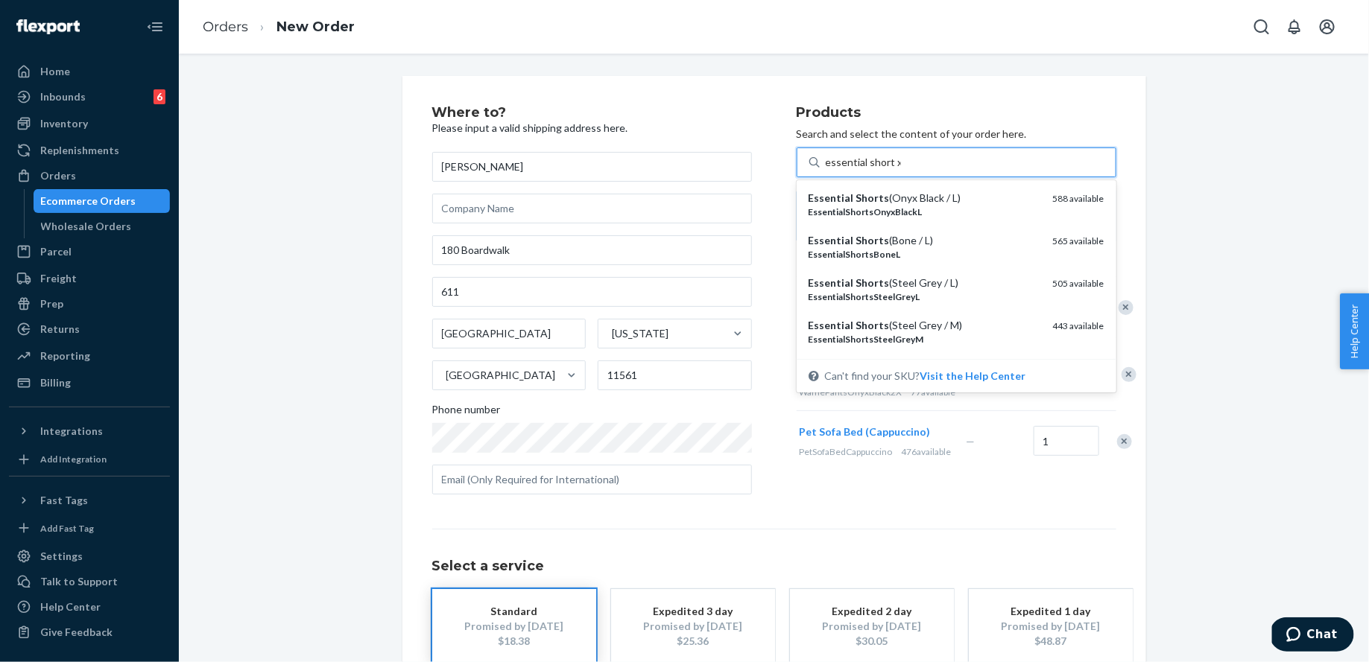
type input "essential short xl"
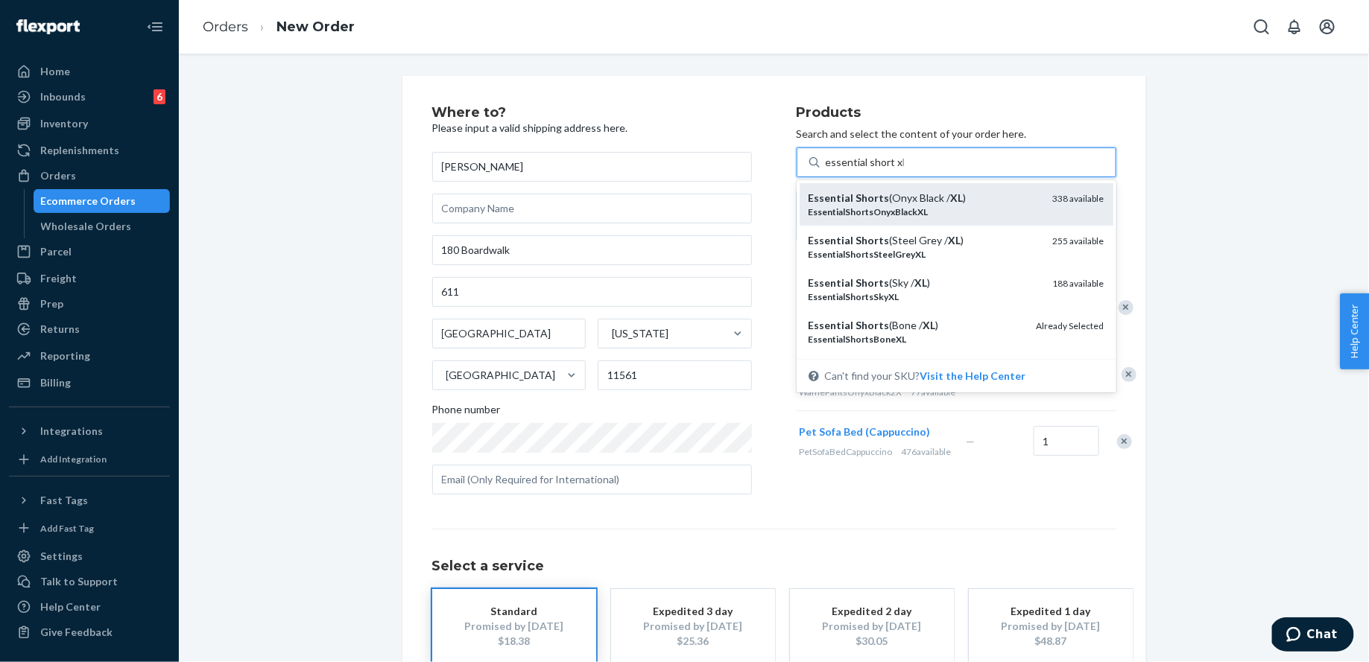
click at [891, 193] on div "Essential Shorts (Onyx Black / XL )" at bounding box center [925, 198] width 233 height 15
click at [891, 170] on input "essential short xl" at bounding box center [865, 162] width 78 height 15
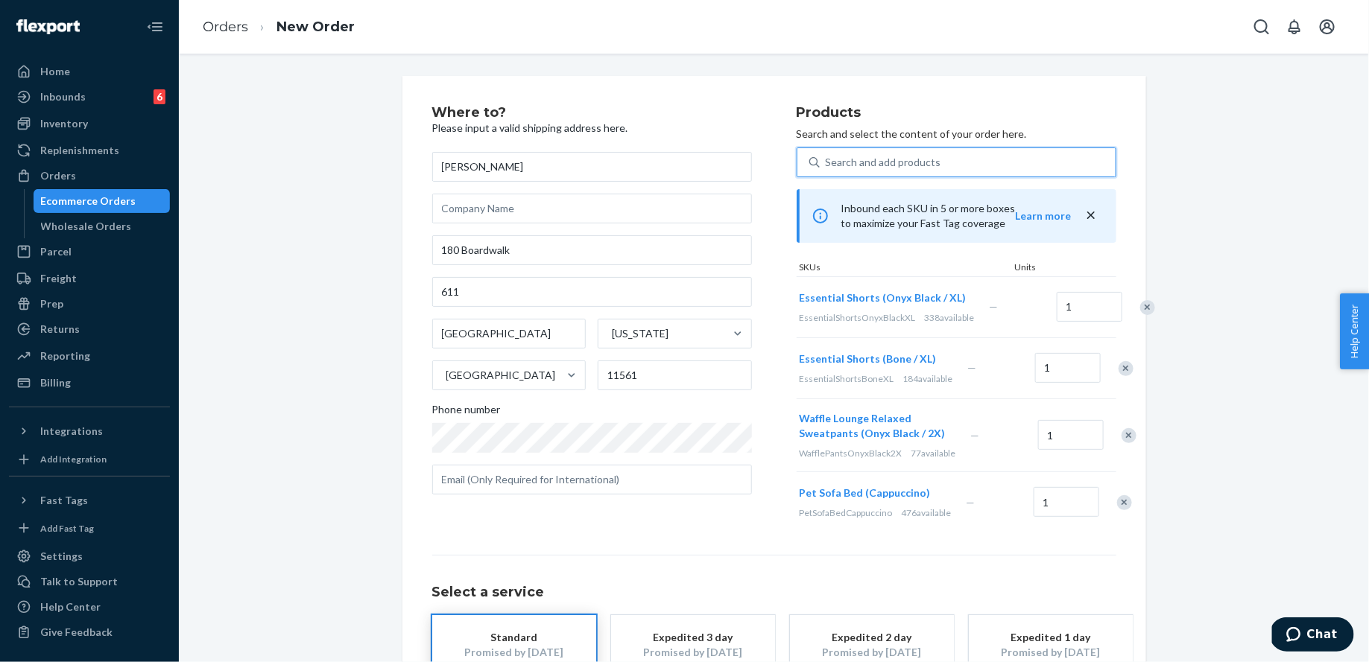
click at [867, 156] on div "Search and add products" at bounding box center [884, 162] width 116 height 15
click at [827, 156] on input "0 results available. Select is focused ,type to refine list, press Down to open…" at bounding box center [826, 162] width 1 height 15
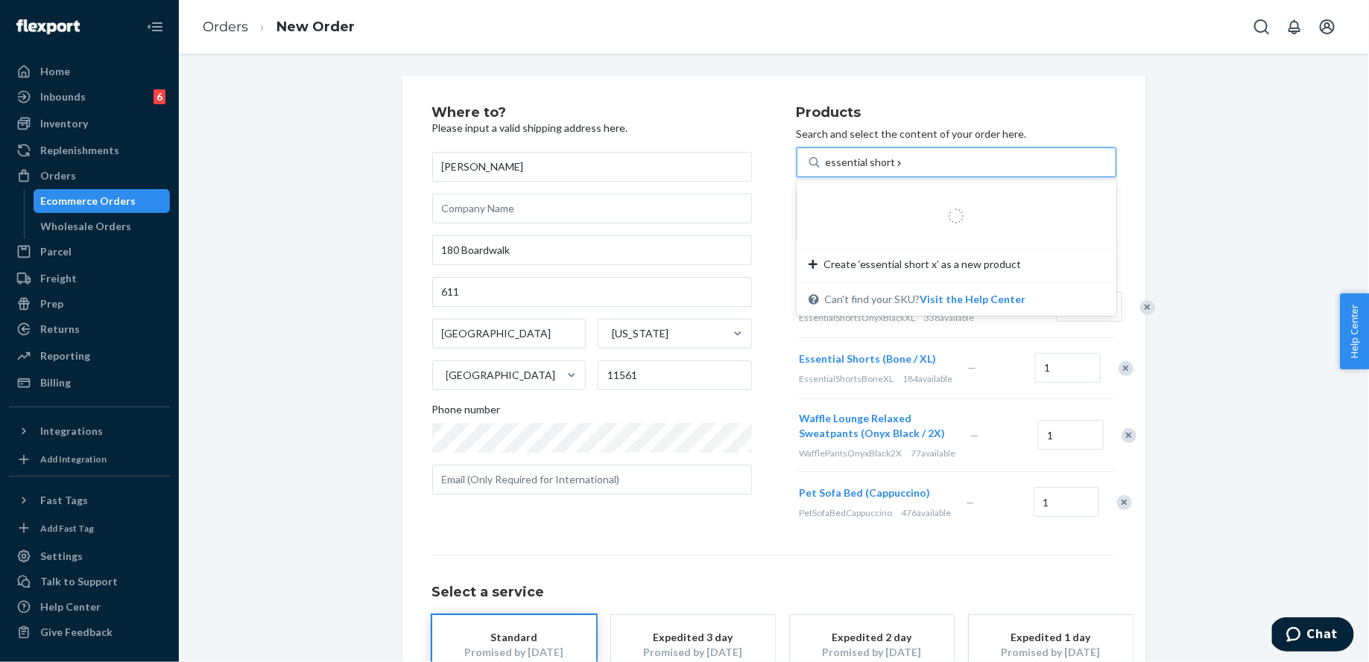
type input "essential short xl"
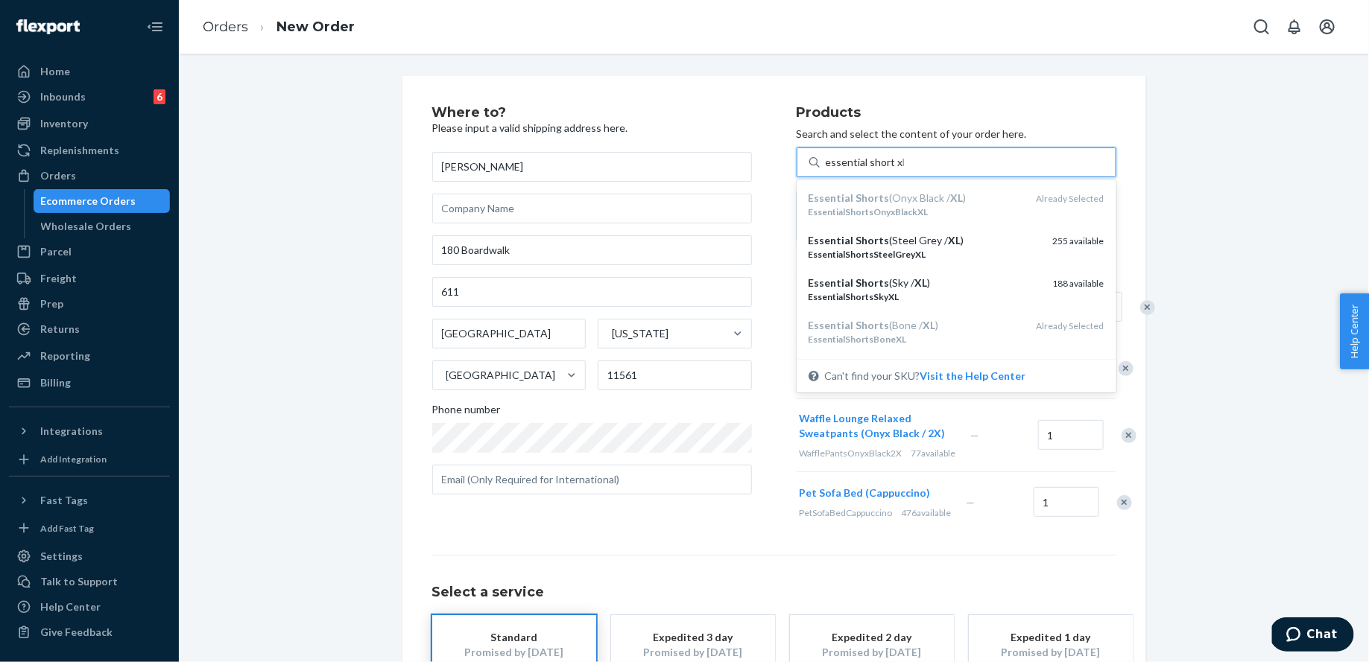
click at [898, 235] on div "Essential Shorts (Steel Grey / XL )" at bounding box center [925, 240] width 233 height 15
click at [898, 170] on input "essential short xl" at bounding box center [865, 162] width 78 height 15
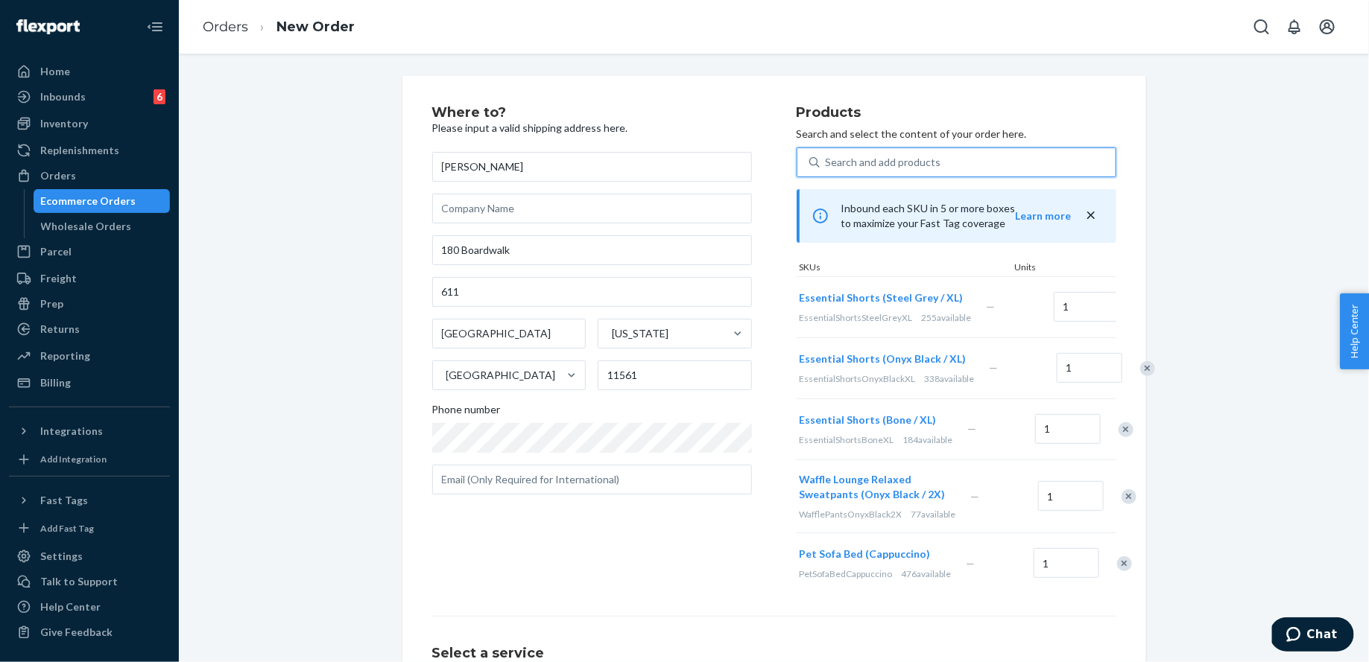
click at [888, 150] on div "Search and add products" at bounding box center [968, 162] width 296 height 27
click at [827, 155] on input "0 results available. Use Up and Down to choose options, press Enter to select t…" at bounding box center [826, 162] width 1 height 15
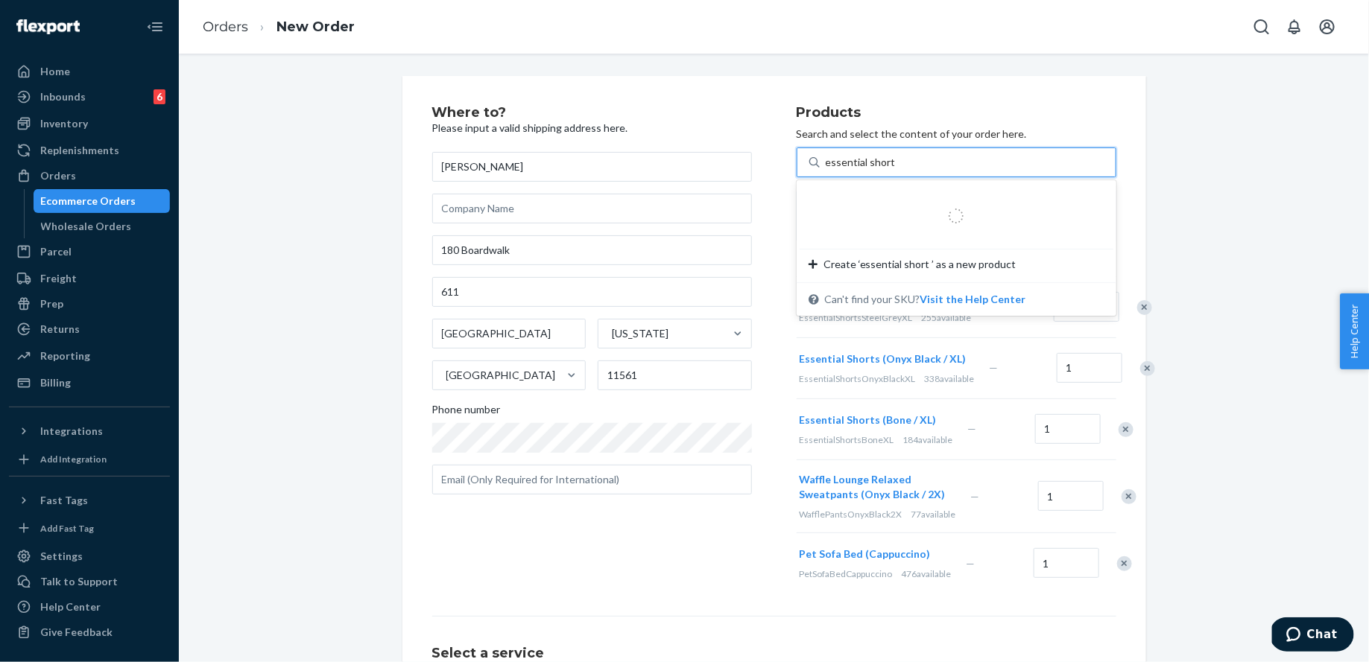
type input "essential short xl"
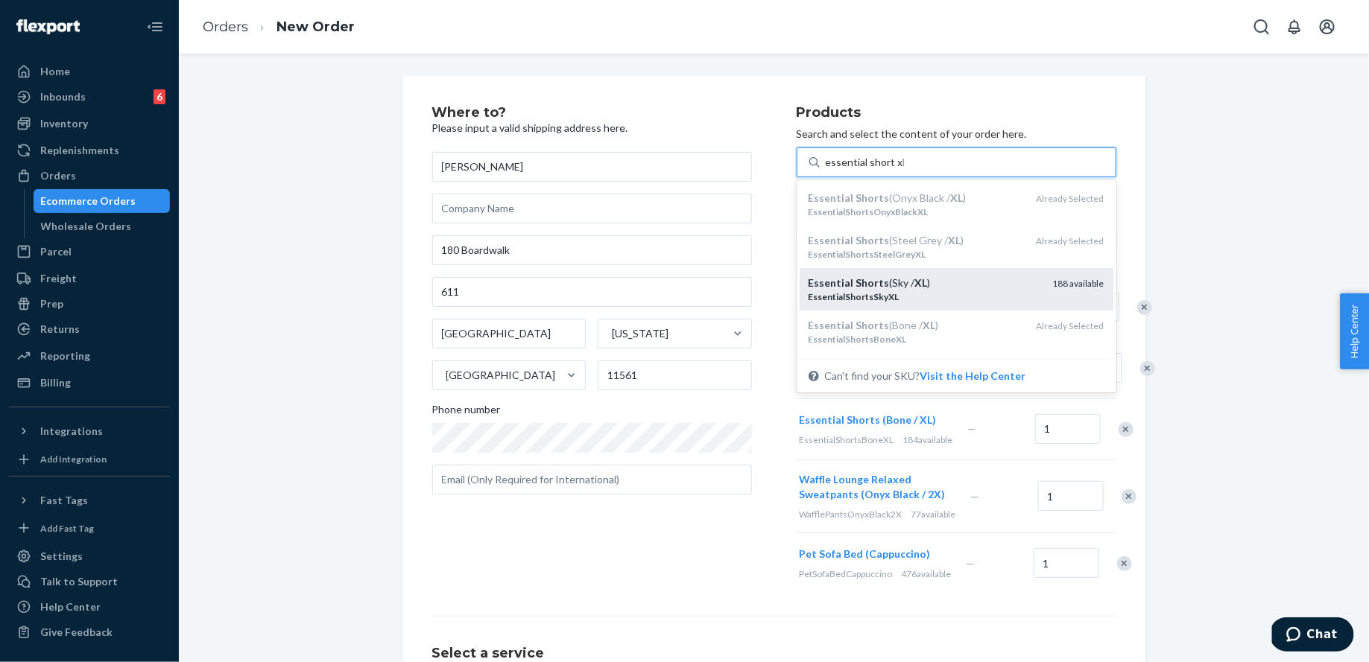
click at [915, 288] on em "XL" at bounding box center [921, 282] width 13 height 13
click at [904, 170] on input "essential short xl" at bounding box center [865, 162] width 78 height 15
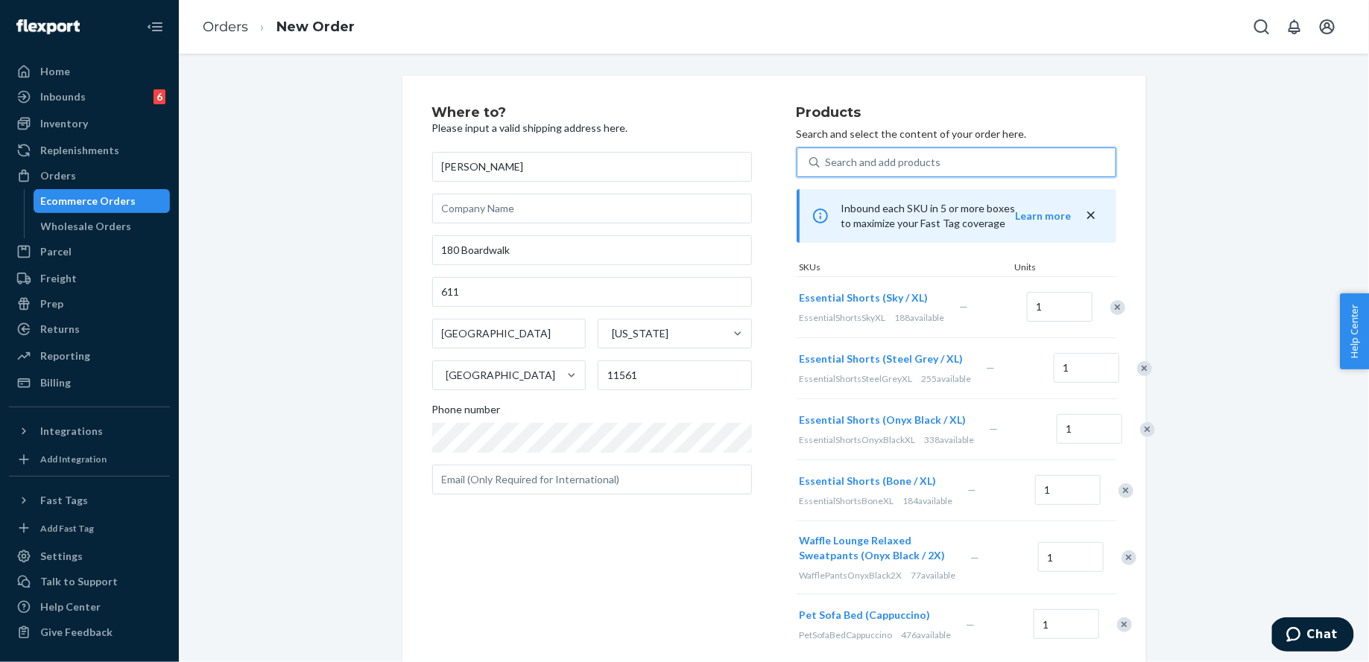
click at [898, 168] on div "Search and add products" at bounding box center [884, 162] width 116 height 15
click at [827, 168] on input "0 results available. Use Up and Down to choose options, press Enter to select t…" at bounding box center [826, 162] width 1 height 15
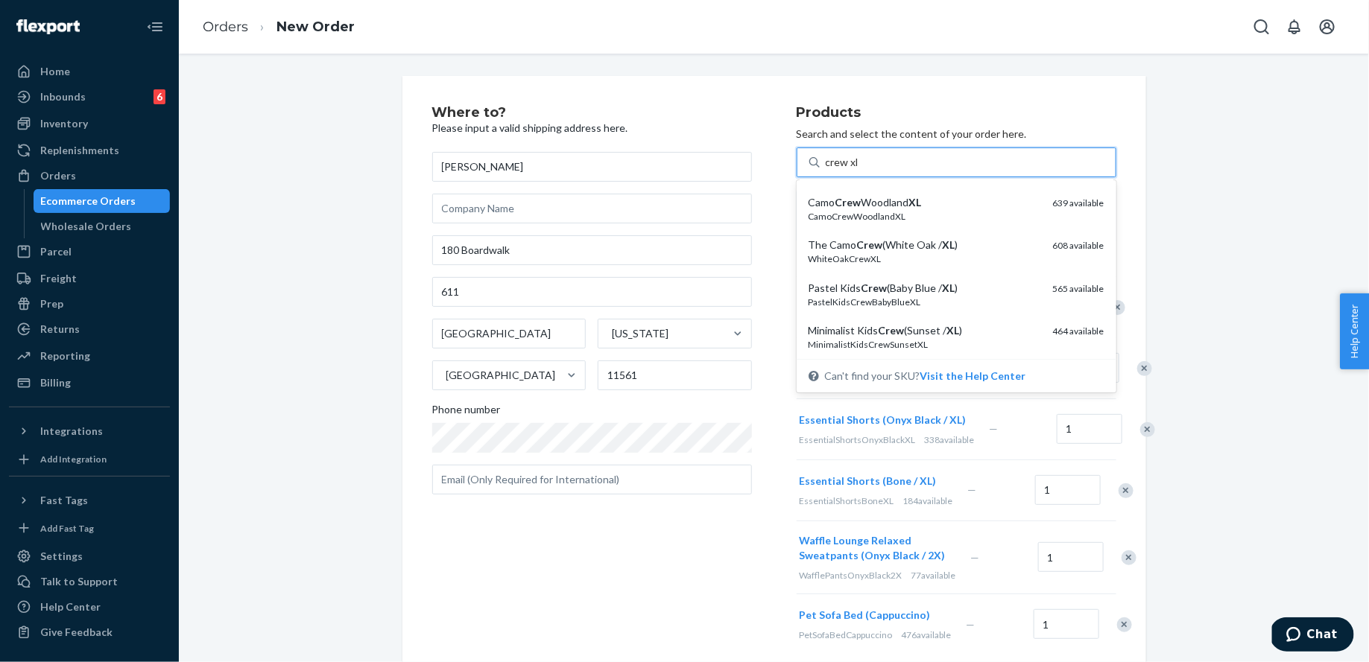
scroll to position [0, 0]
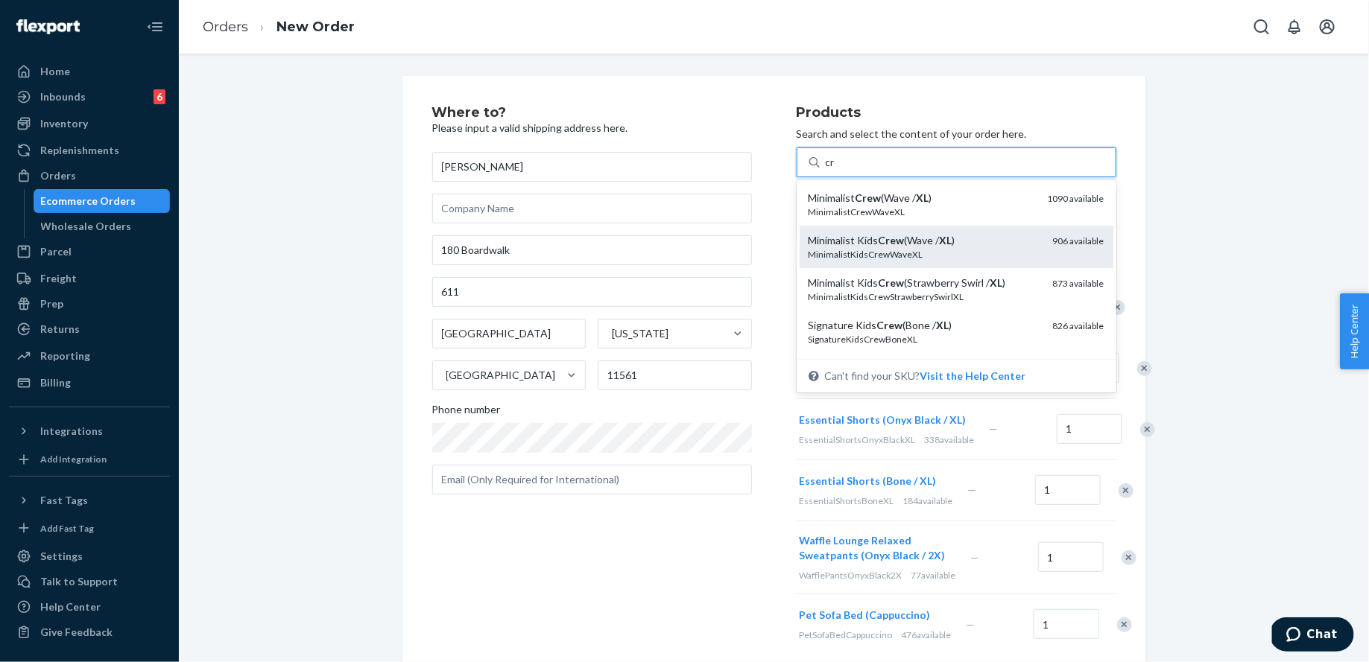
type input "c"
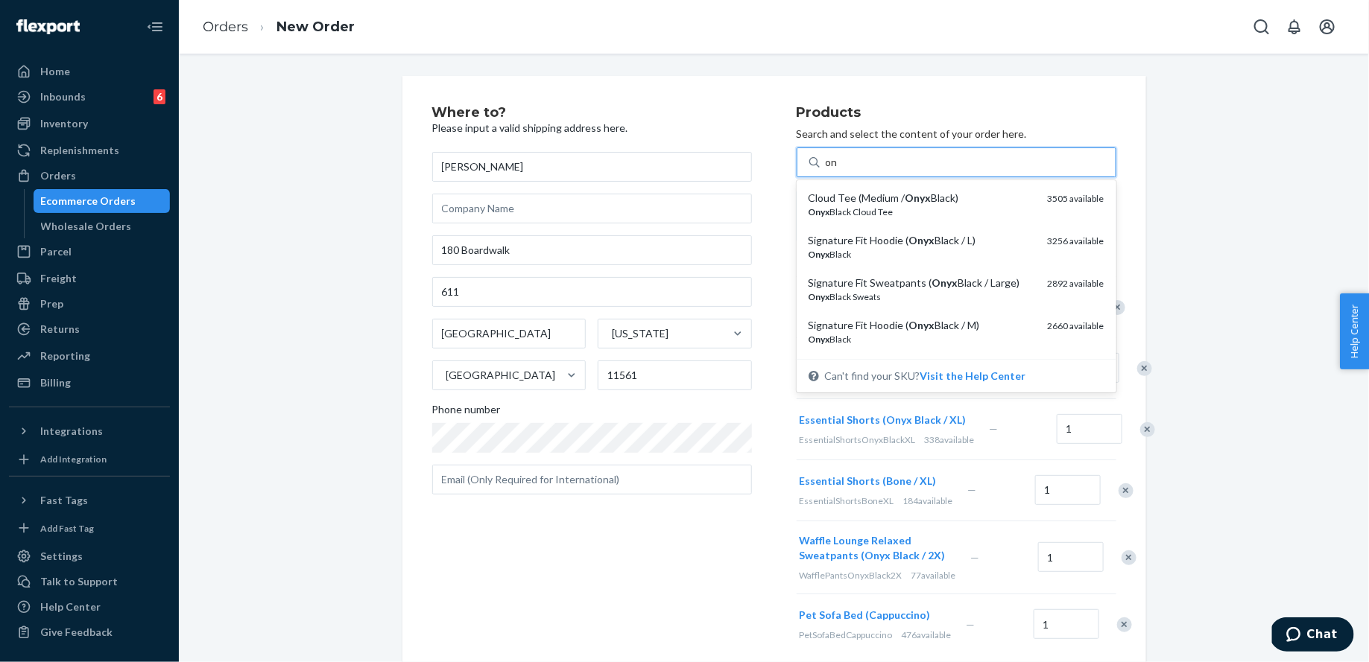
type input "o"
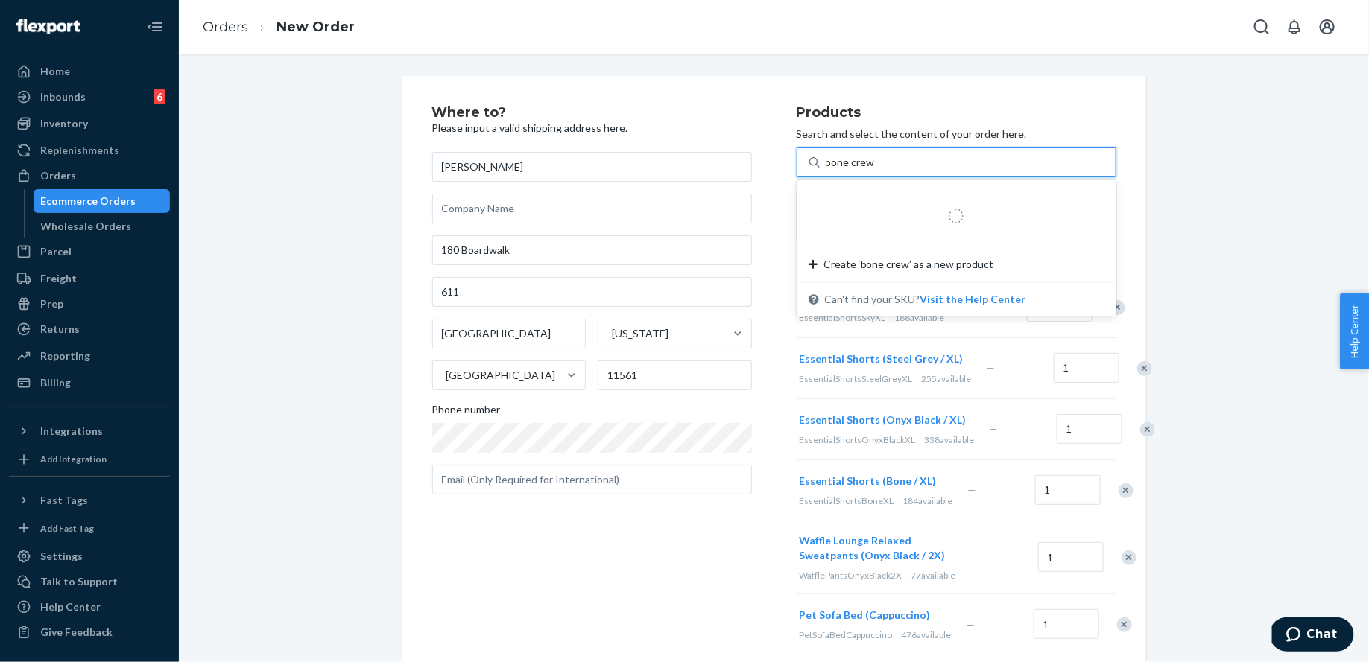
type input "bone crew xl"
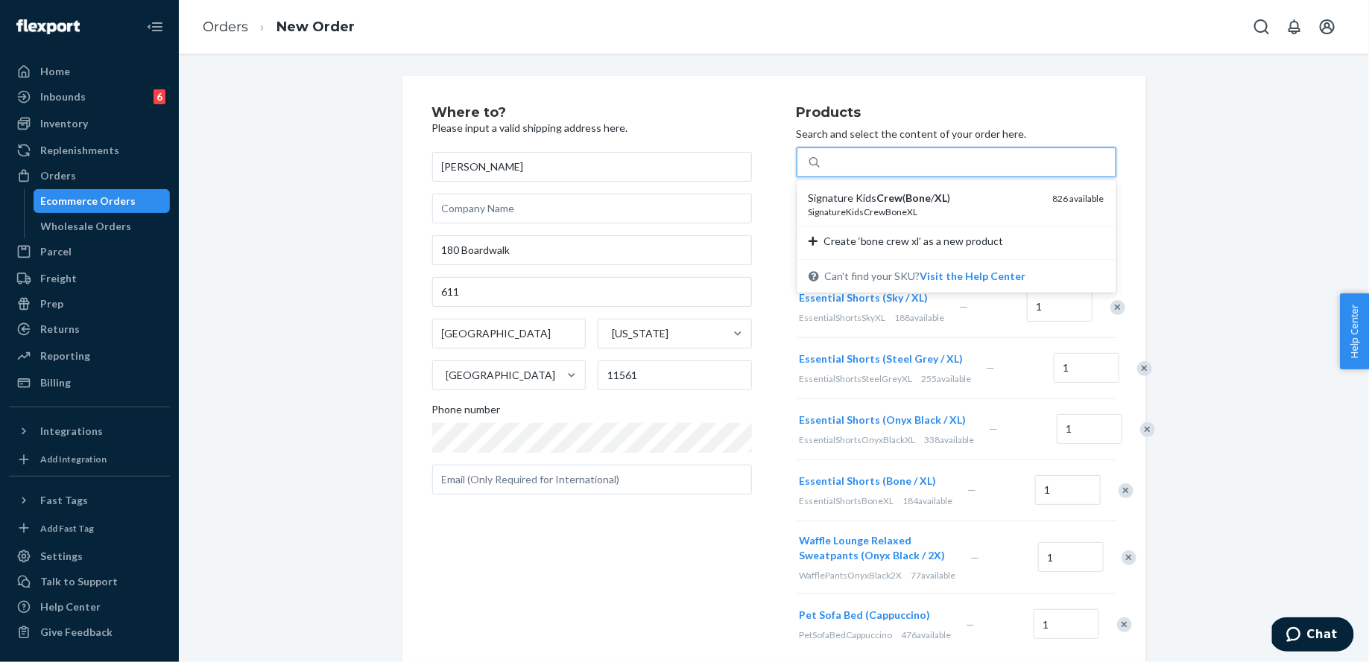
click at [1056, 151] on div "bone crew xl" at bounding box center [968, 162] width 296 height 27
click at [885, 155] on input "option undefined focused, 1 of 1. 1 result available for search term bone crew …" at bounding box center [855, 162] width 59 height 15
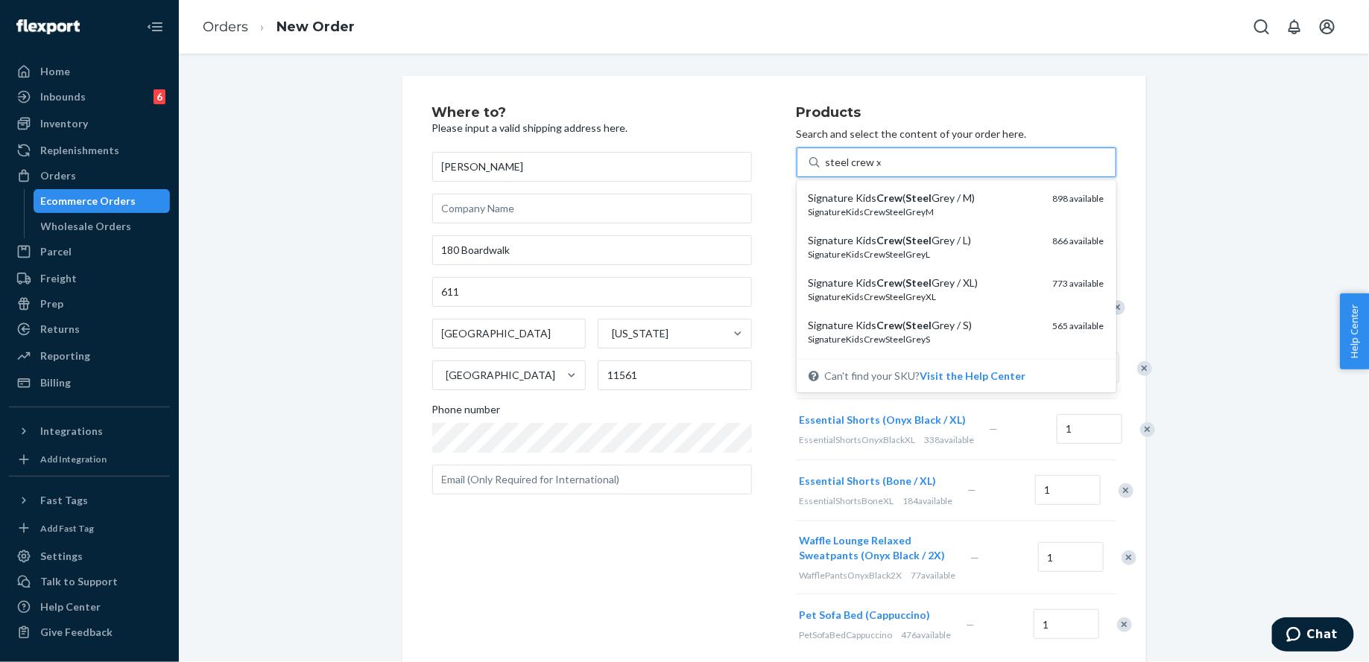
type input "steel crew xl"
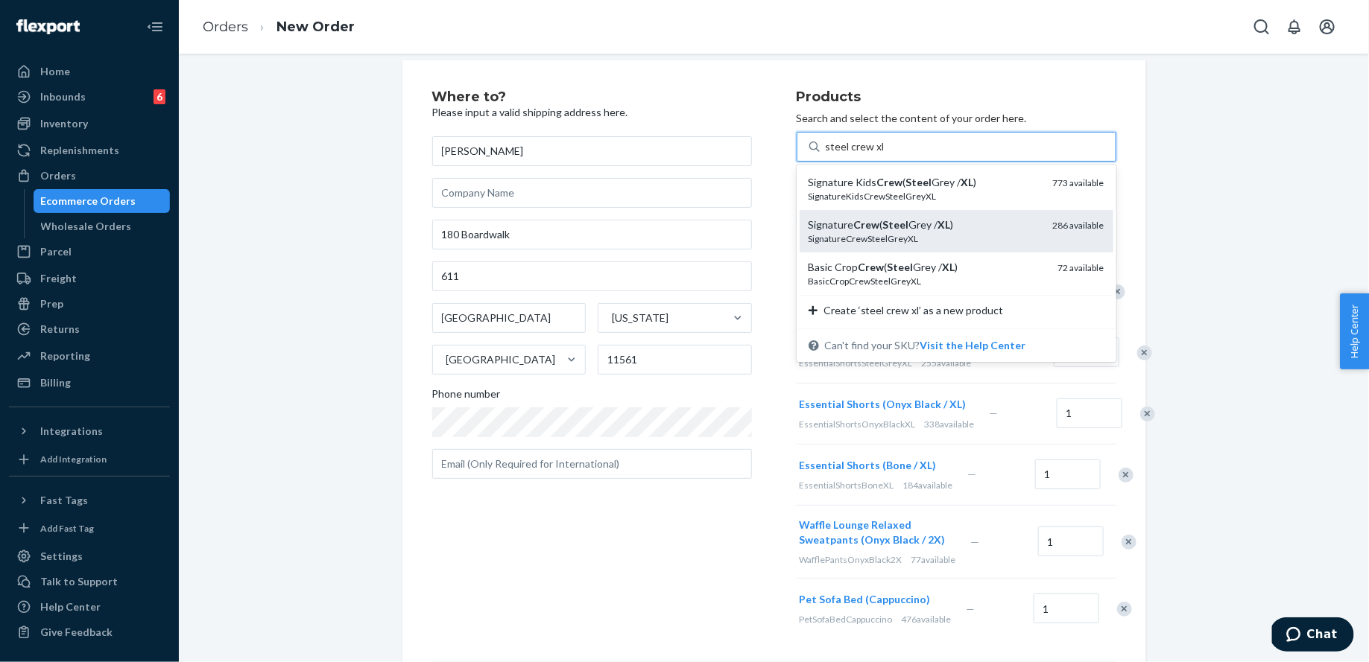
scroll to position [19, 0]
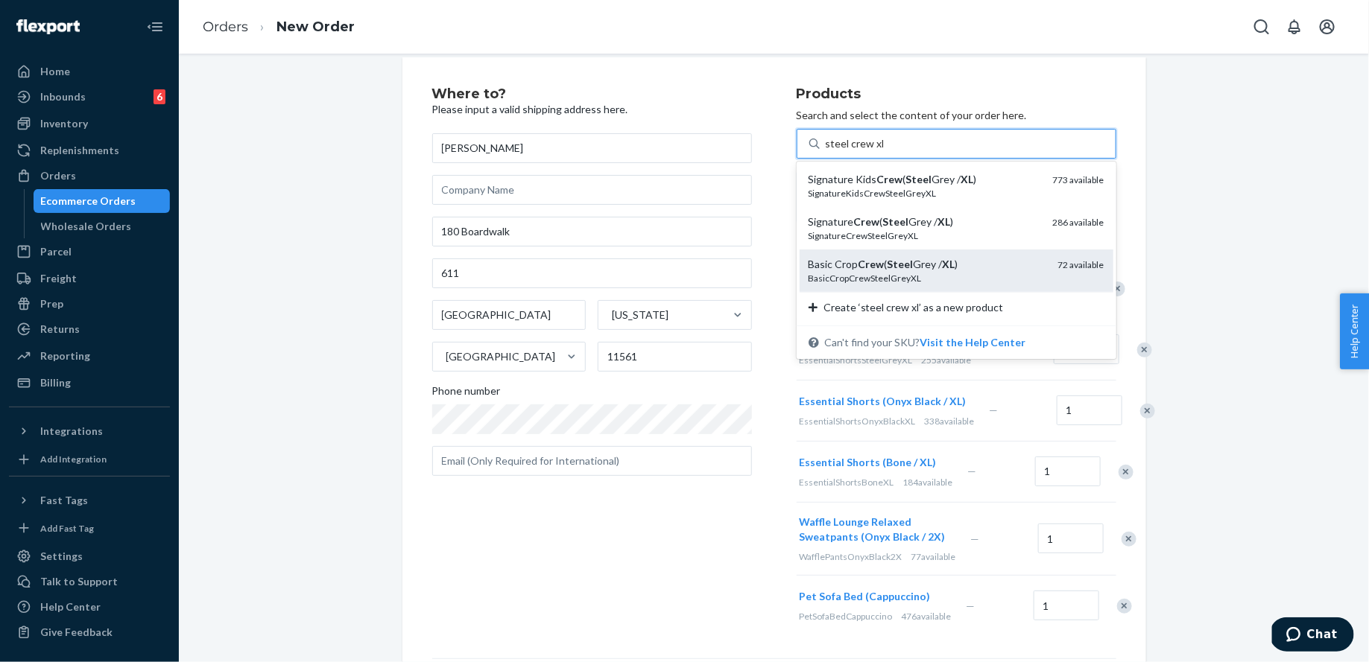
click at [1024, 276] on div "BasicCropCrewSteelGreyXL" at bounding box center [928, 278] width 238 height 13
click at [884, 151] on input "steel crew xl" at bounding box center [855, 143] width 58 height 15
